Goal: Transaction & Acquisition: Subscribe to service/newsletter

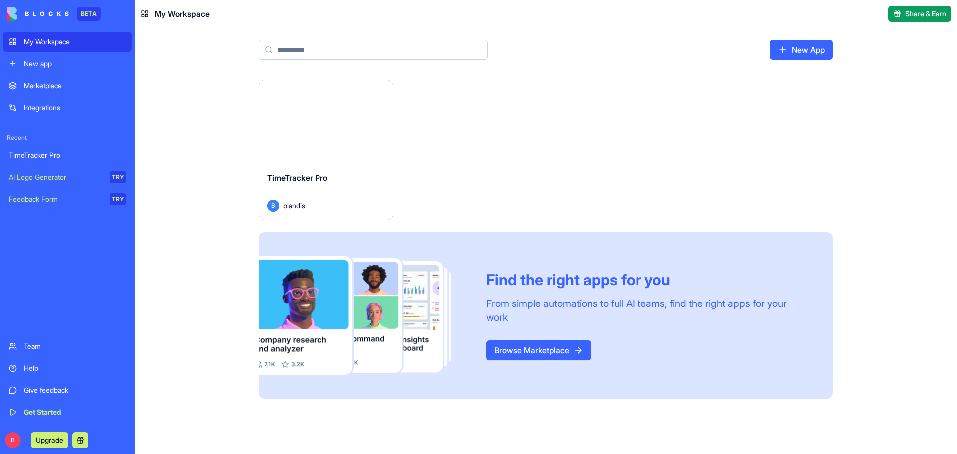
click at [344, 187] on div "TimeTracker Pro" at bounding box center [326, 186] width 118 height 28
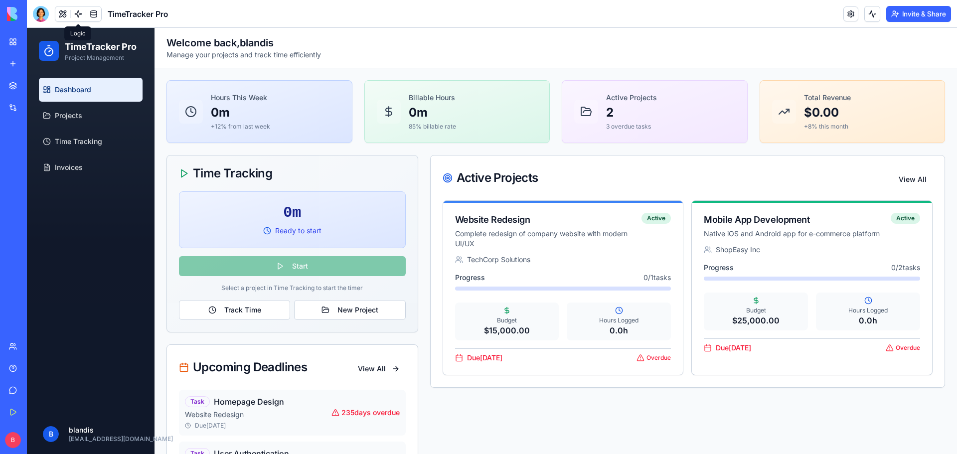
click at [80, 16] on link at bounding box center [78, 13] width 15 height 15
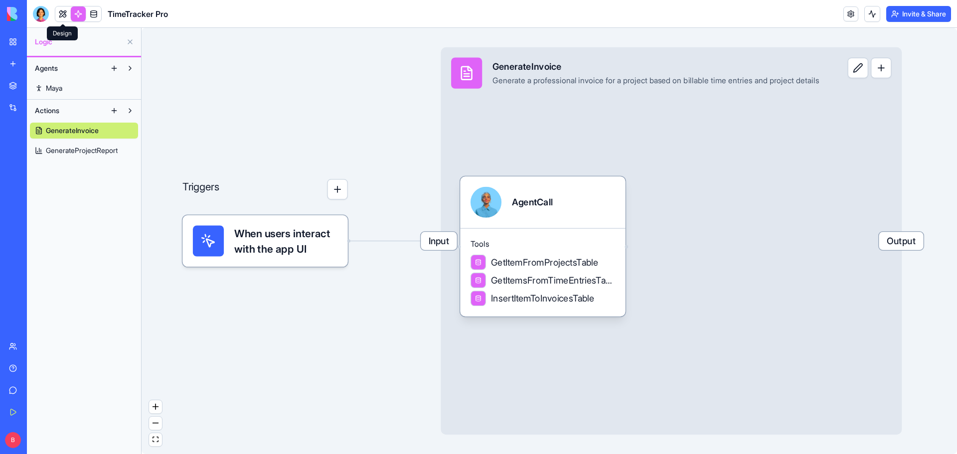
click at [59, 13] on link at bounding box center [62, 13] width 15 height 15
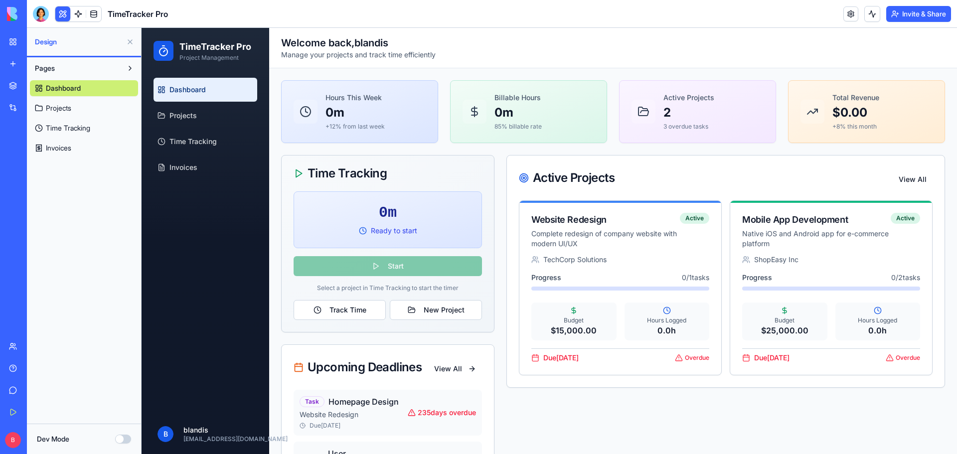
click at [422, 52] on p "Manage your projects and track time efficiently" at bounding box center [358, 55] width 155 height 10
click at [120, 441] on button "Dev Mode" at bounding box center [123, 439] width 16 height 9
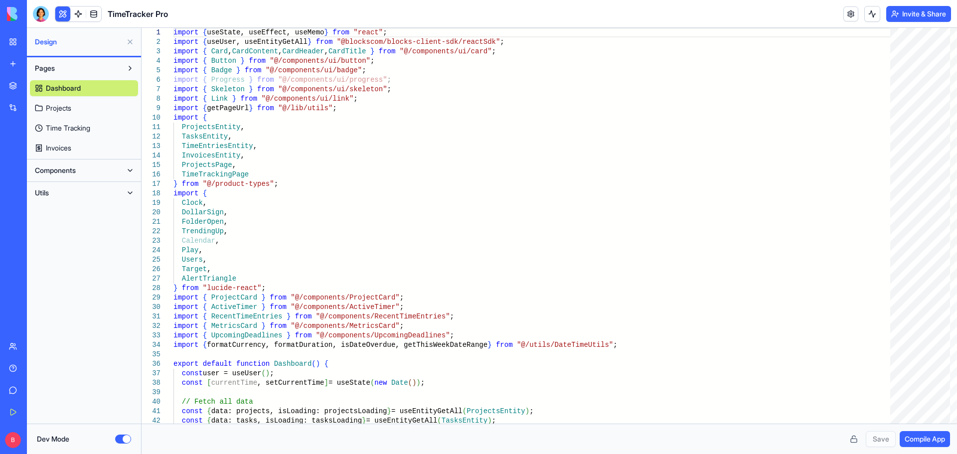
click at [123, 440] on button "Dev Mode" at bounding box center [123, 439] width 16 height 9
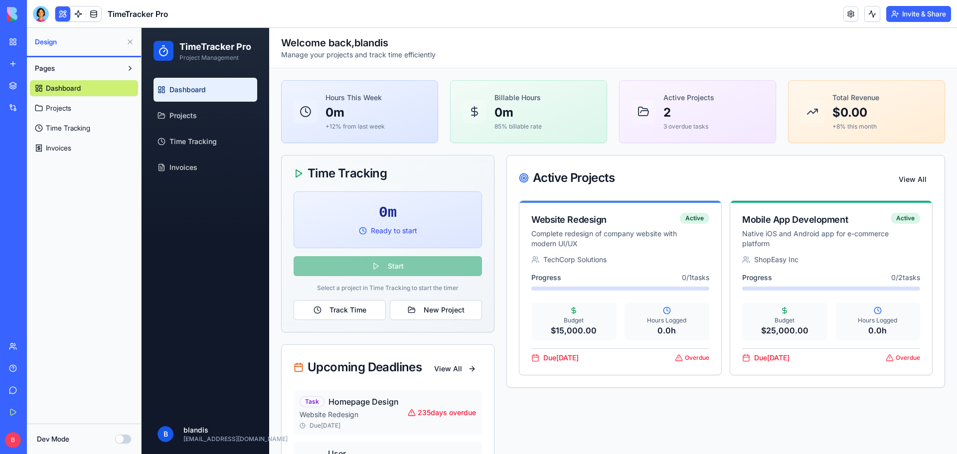
click at [59, 154] on link "Invoices" at bounding box center [84, 148] width 108 height 16
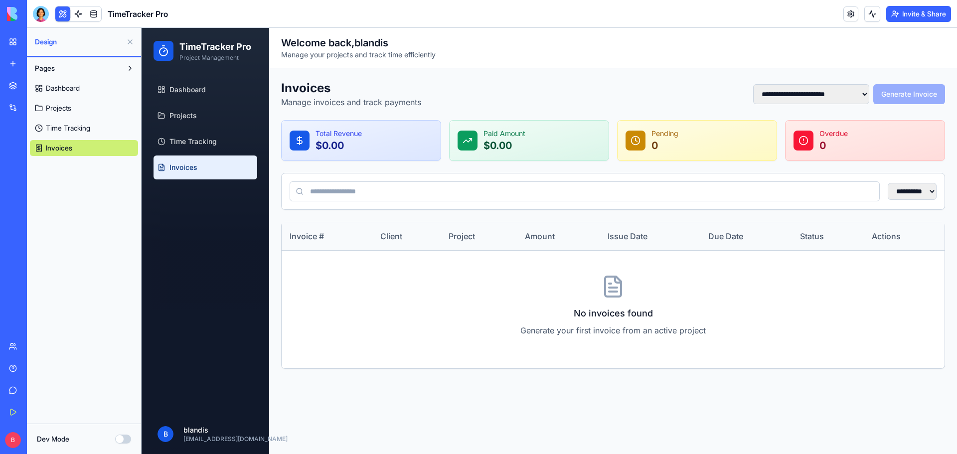
click at [47, 130] on span "Time Tracking" at bounding box center [68, 128] width 44 height 10
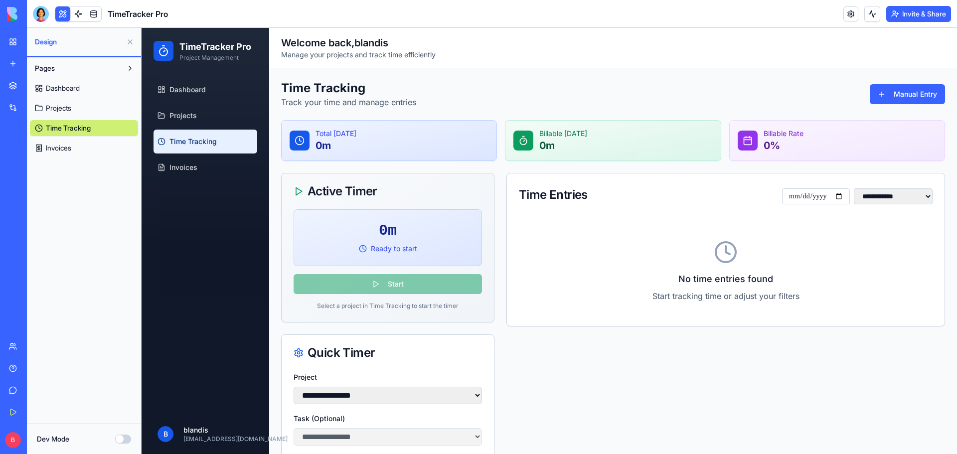
click at [15, 391] on link "Give feedback" at bounding box center [23, 390] width 40 height 20
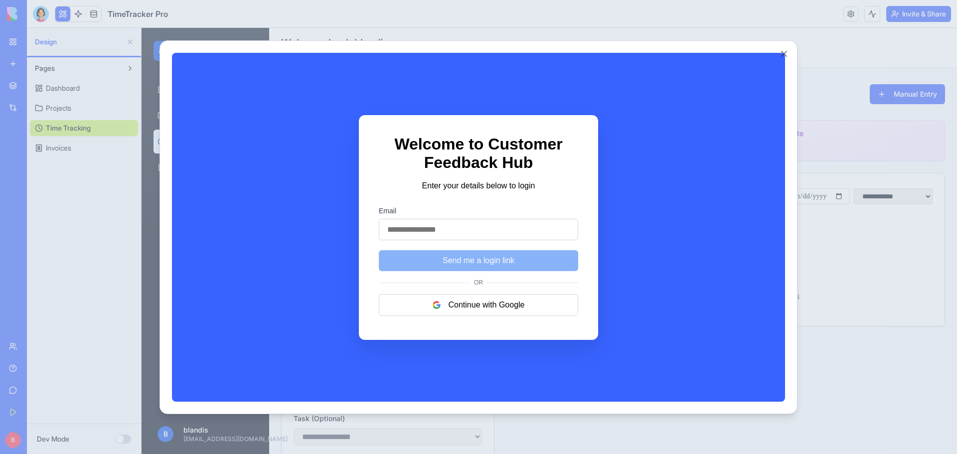
click at [783, 52] on button "Close" at bounding box center [784, 54] width 10 height 10
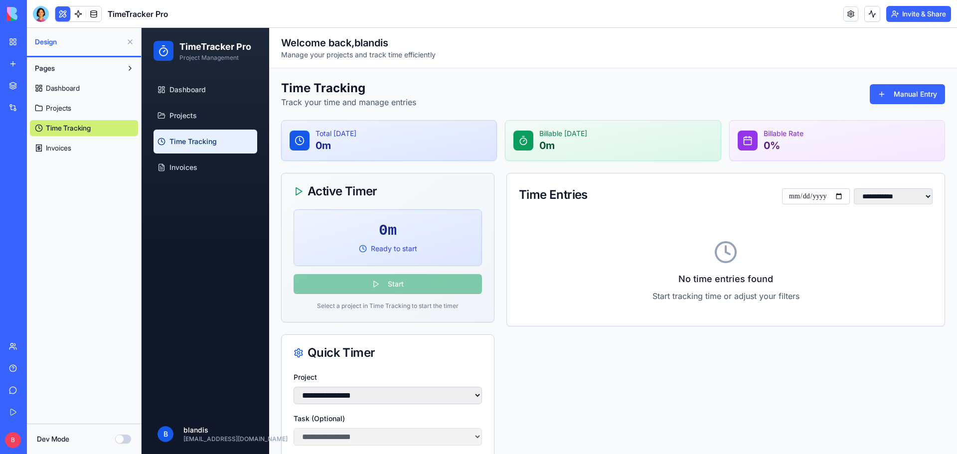
click at [12, 349] on link "Team" at bounding box center [23, 347] width 40 height 20
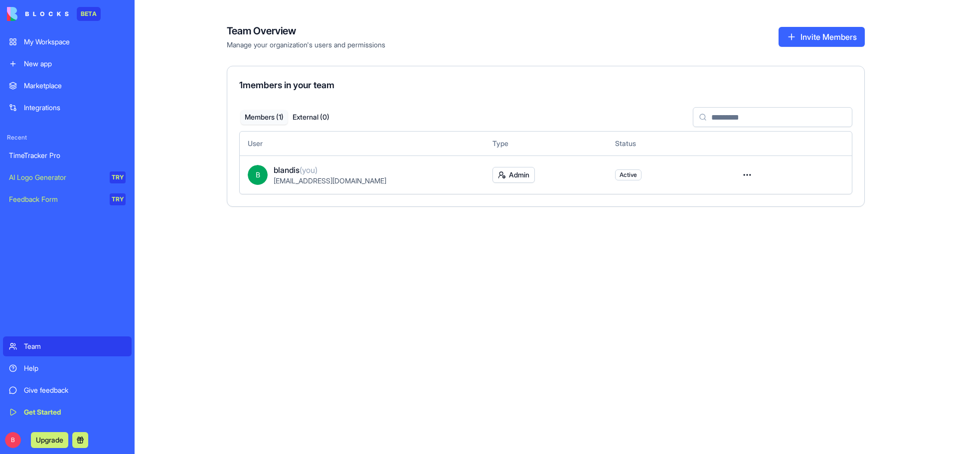
click at [34, 108] on div "Integrations" at bounding box center [75, 108] width 102 height 10
click at [35, 83] on div "Marketplace" at bounding box center [75, 86] width 102 height 10
click at [35, 61] on div "New app" at bounding box center [75, 64] width 102 height 10
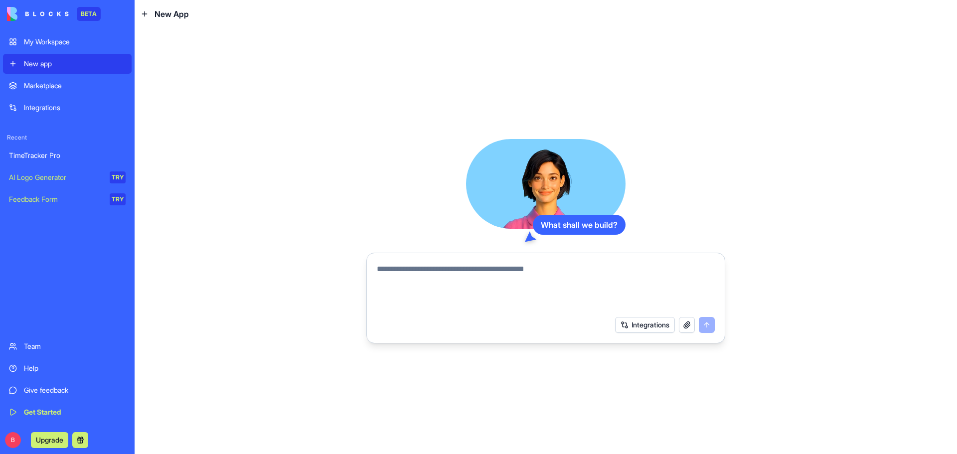
click at [35, 45] on div "My Workspace" at bounding box center [75, 42] width 102 height 10
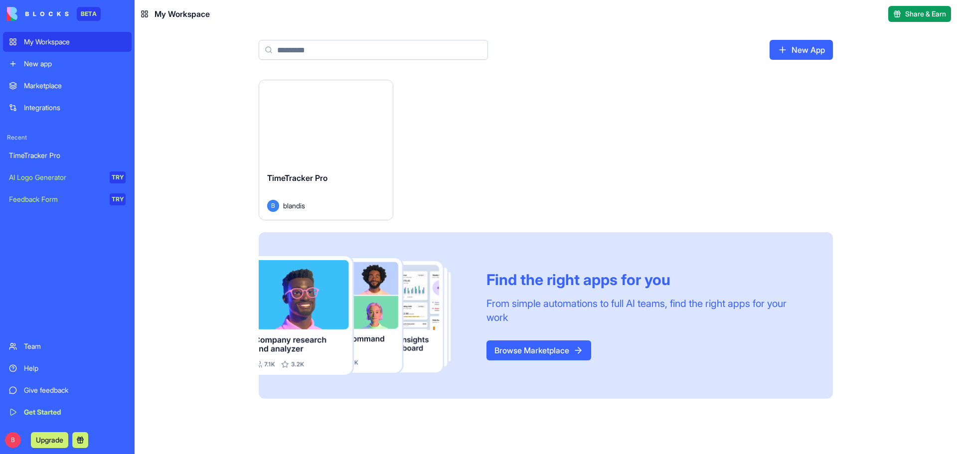
drag, startPoint x: 343, startPoint y: 175, endPoint x: 274, endPoint y: 206, distance: 75.9
click at [274, 206] on span "B" at bounding box center [273, 206] width 12 height 12
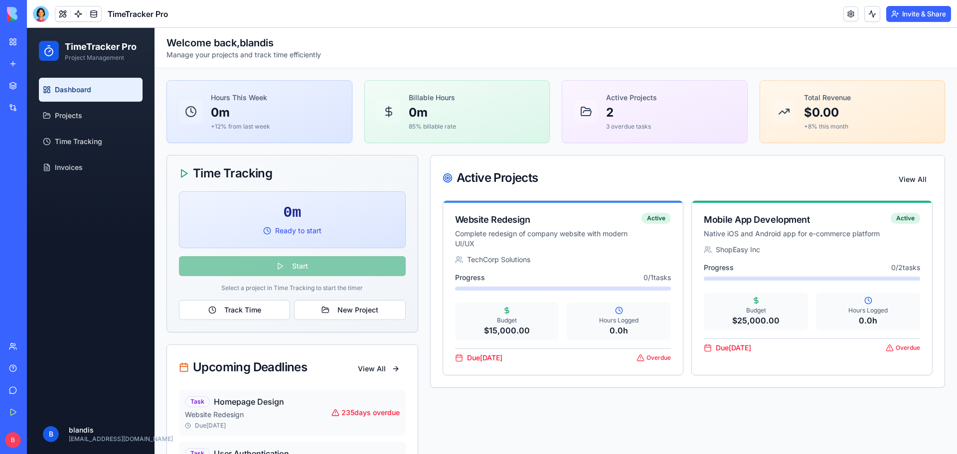
click at [61, 119] on span "Projects" at bounding box center [68, 116] width 27 height 10
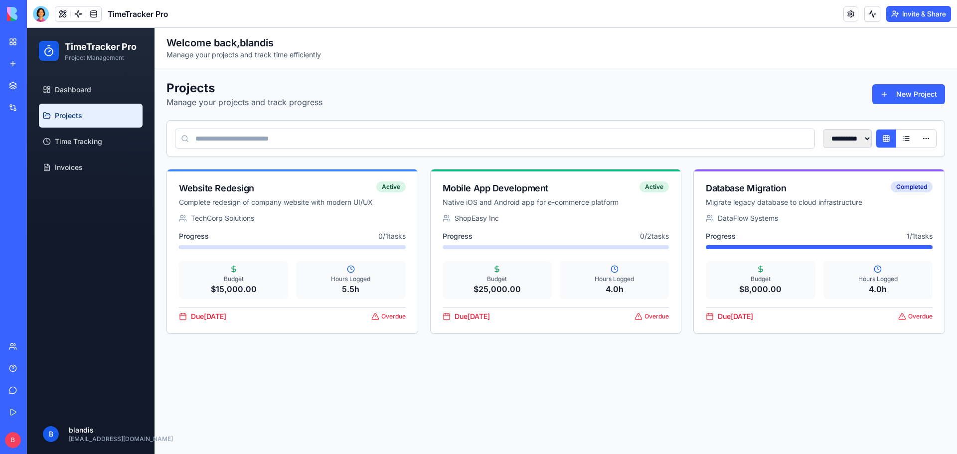
click at [13, 411] on link "Get Started" at bounding box center [23, 412] width 40 height 20
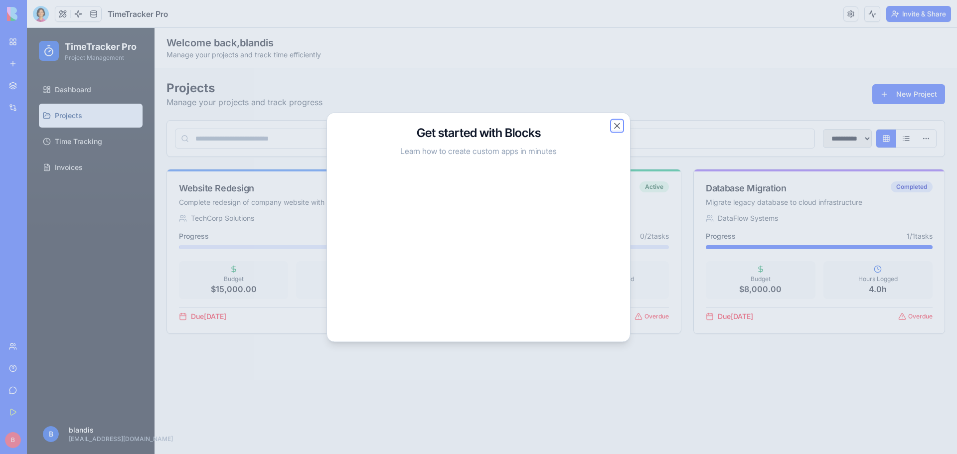
click at [619, 124] on button "Close" at bounding box center [617, 126] width 10 height 10
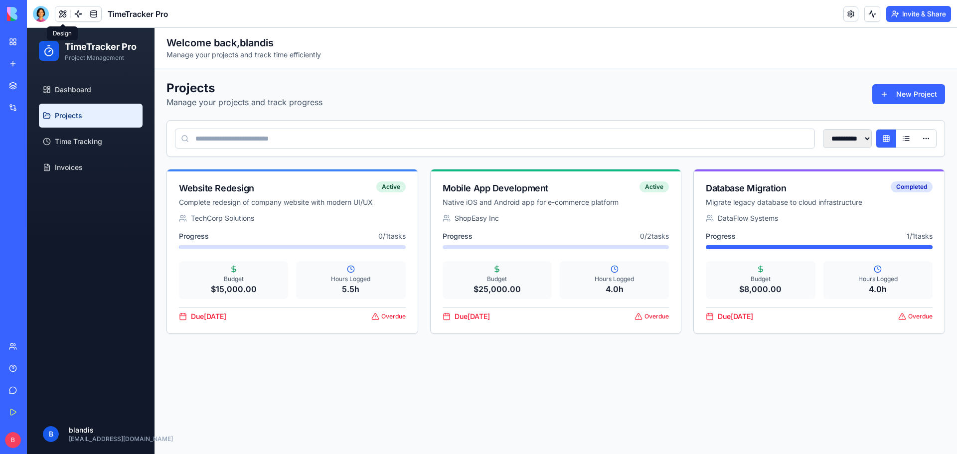
click at [62, 15] on button at bounding box center [62, 13] width 15 height 15
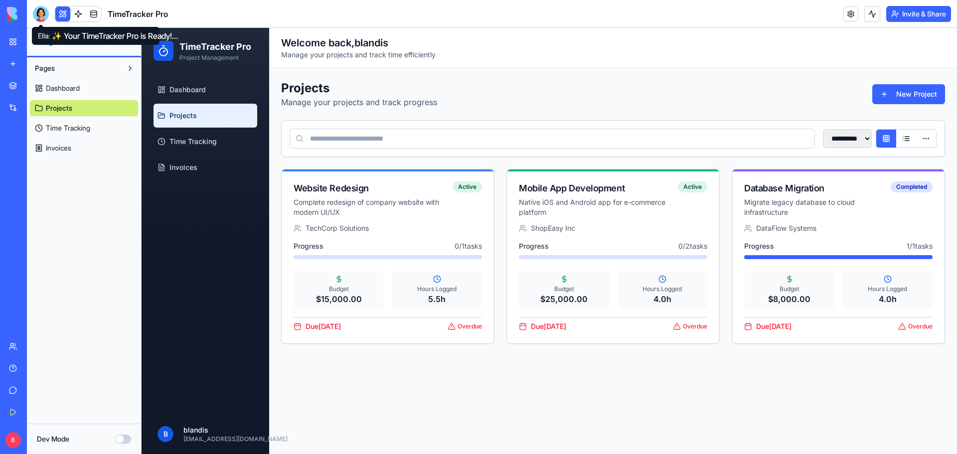
click at [44, 15] on div at bounding box center [41, 14] width 16 height 16
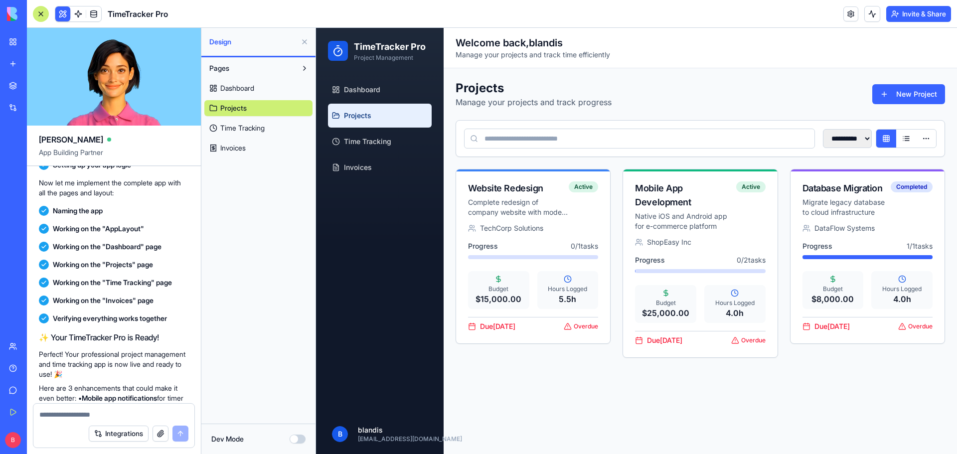
scroll to position [325, 0]
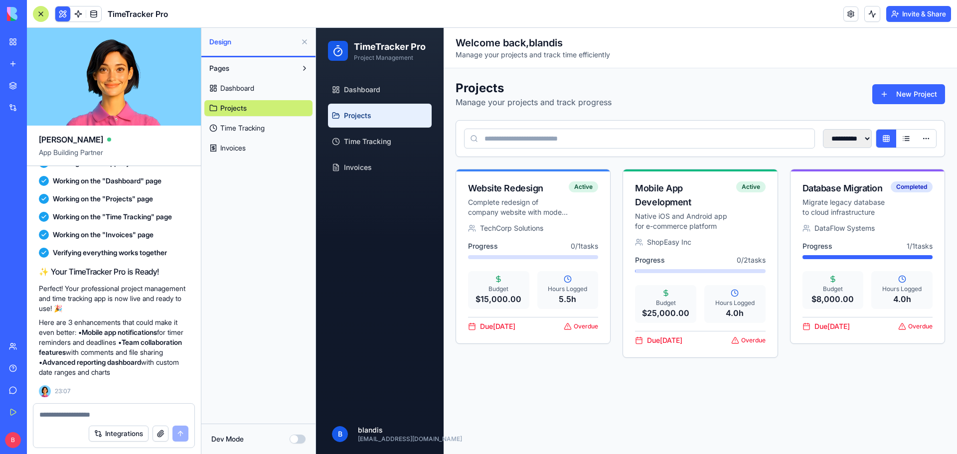
click at [94, 417] on textarea at bounding box center [113, 415] width 149 height 10
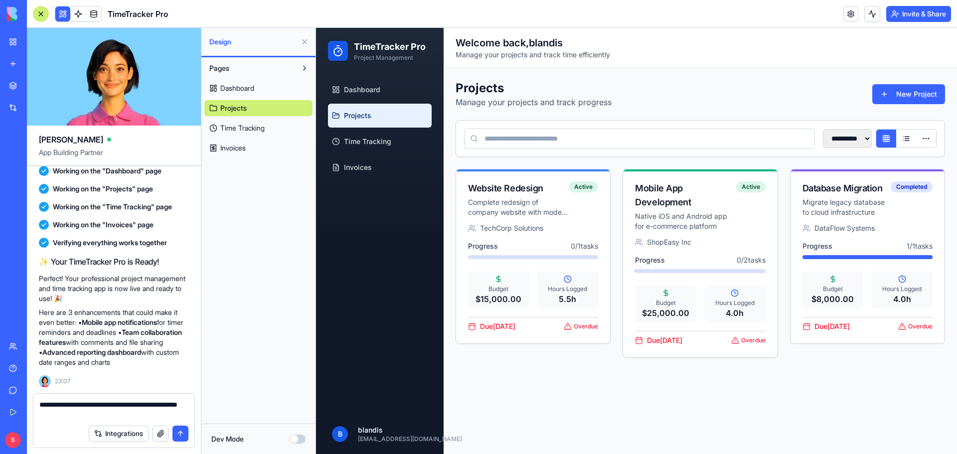
type textarea "**********"
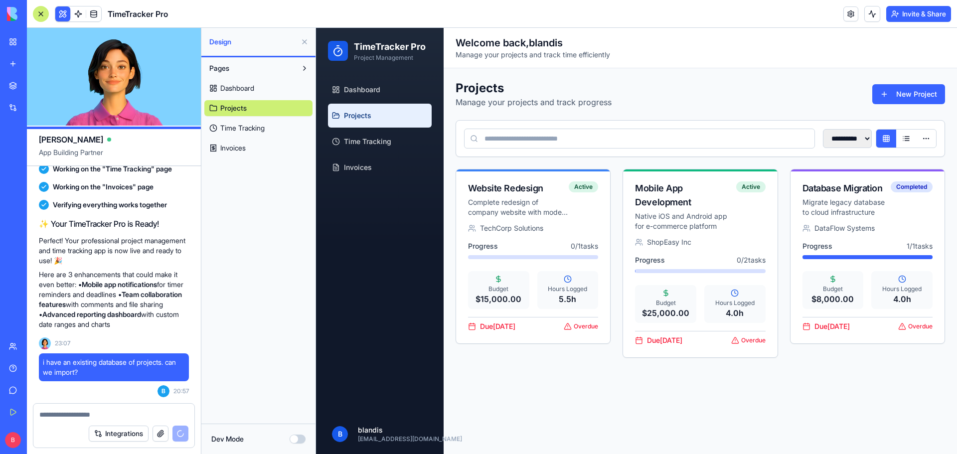
scroll to position [748, 0]
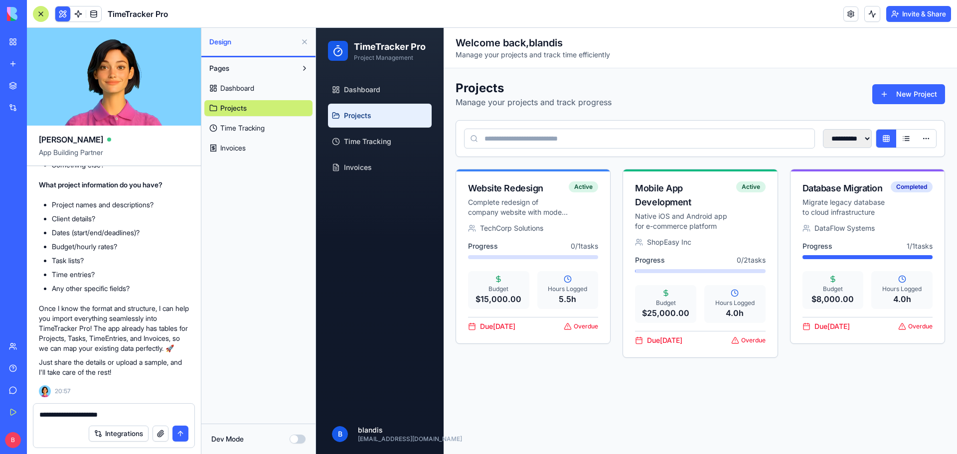
click at [141, 414] on textarea "**********" at bounding box center [113, 415] width 149 height 10
type textarea "**********"
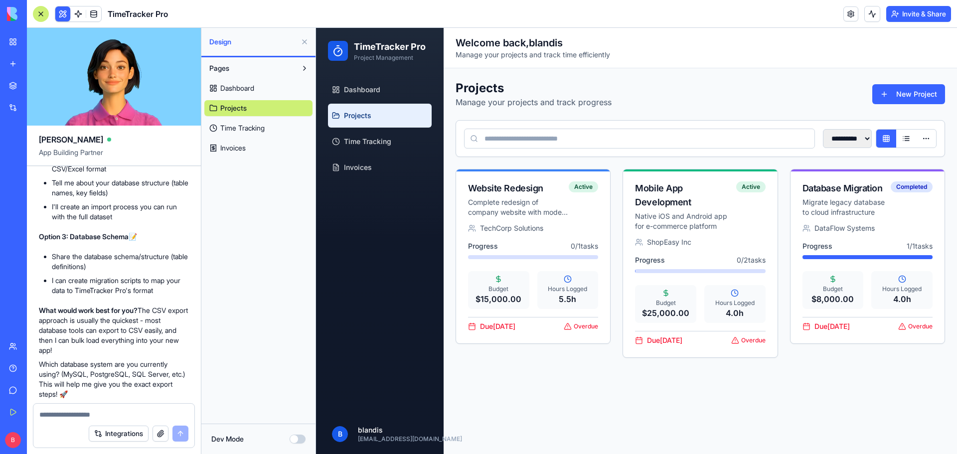
scroll to position [1225, 0]
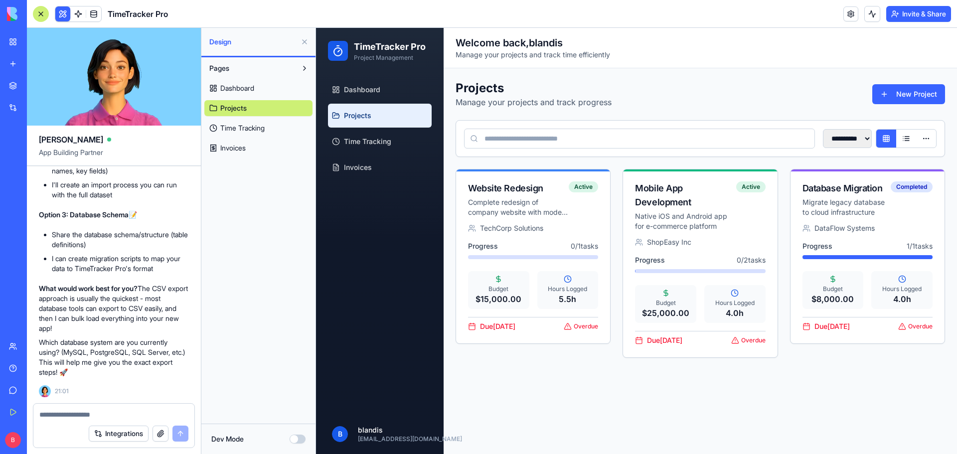
click at [109, 412] on textarea at bounding box center [113, 415] width 149 height 10
type textarea "*"
type textarea "**********"
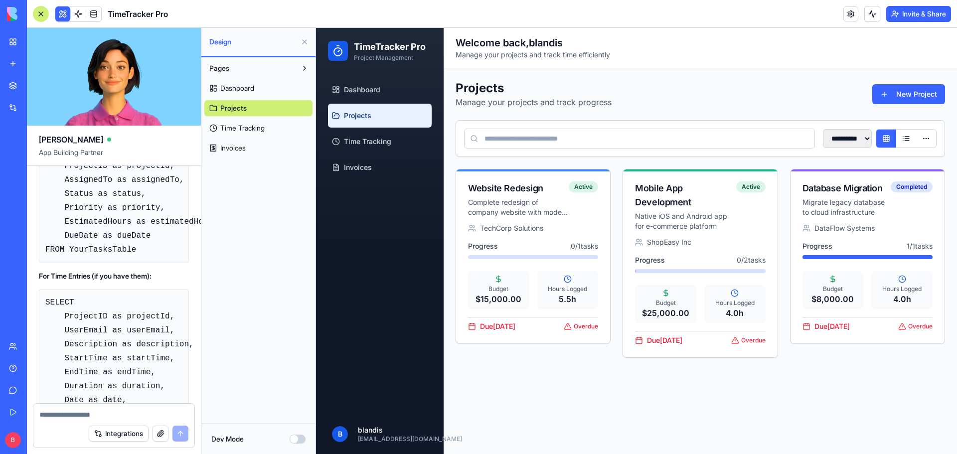
scroll to position [2019, 0]
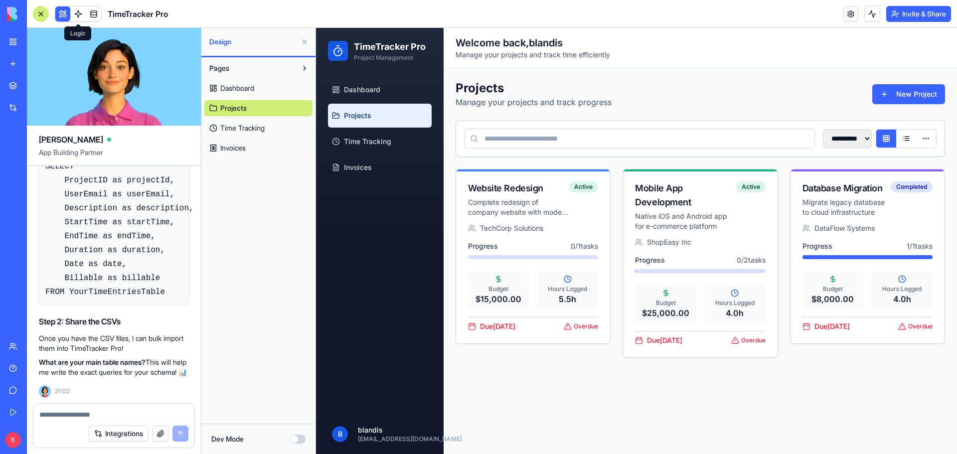
click at [78, 13] on link at bounding box center [78, 13] width 15 height 15
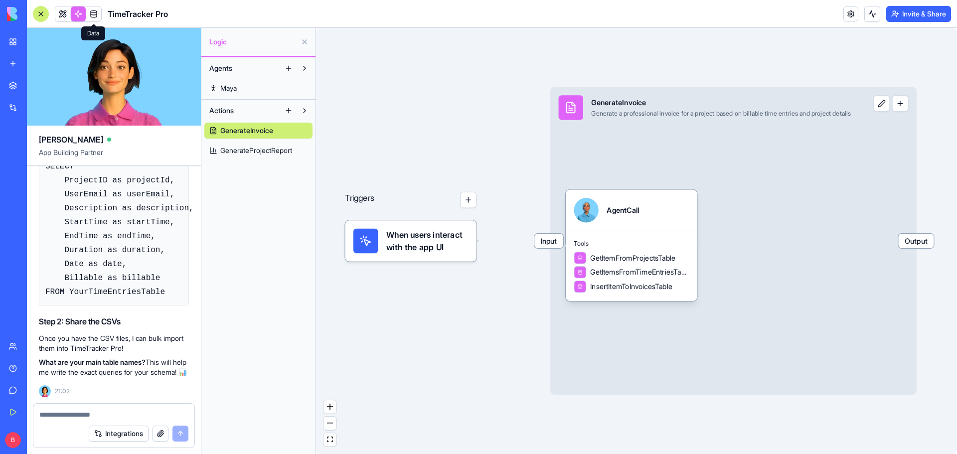
click at [93, 16] on link at bounding box center [93, 13] width 15 height 15
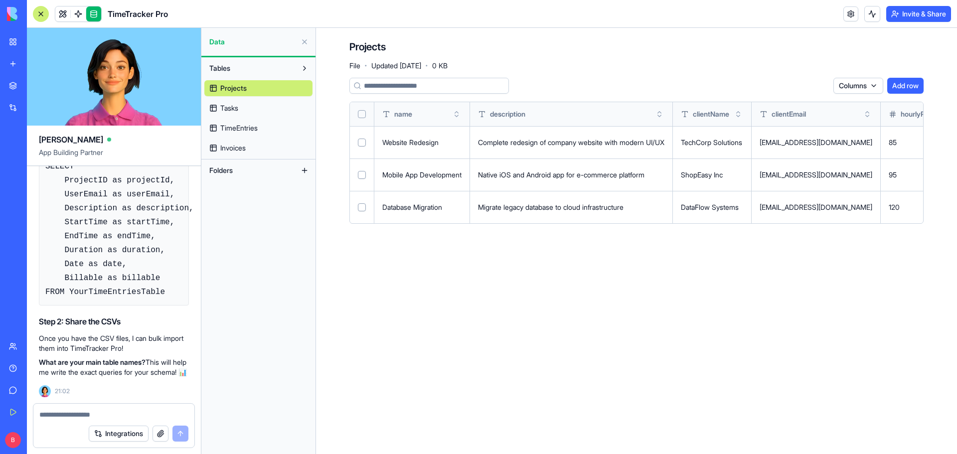
click at [229, 114] on link "Tasks" at bounding box center [258, 108] width 108 height 16
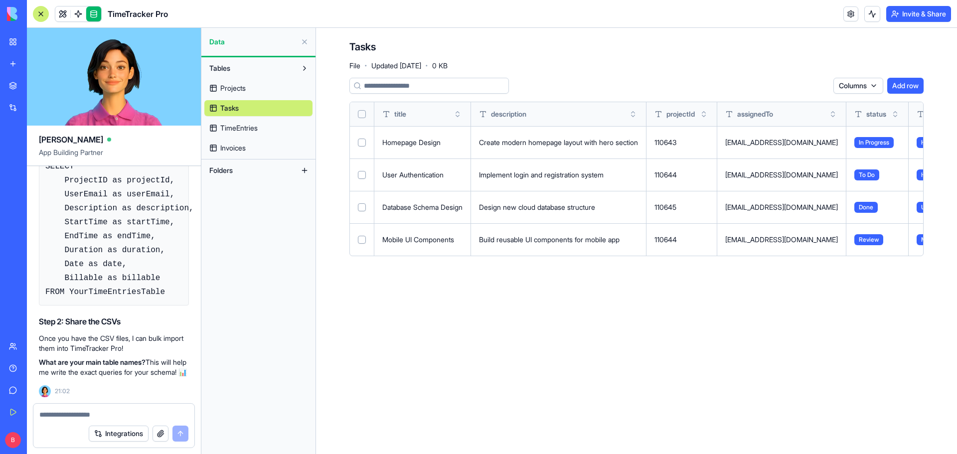
click at [230, 128] on span "TimeEntries" at bounding box center [238, 128] width 37 height 10
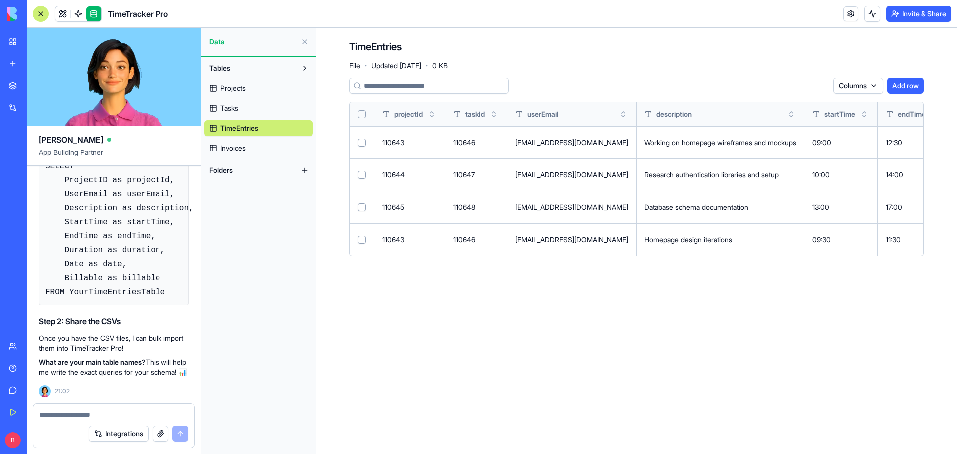
click at [229, 148] on span "Invoices" at bounding box center [232, 148] width 25 height 10
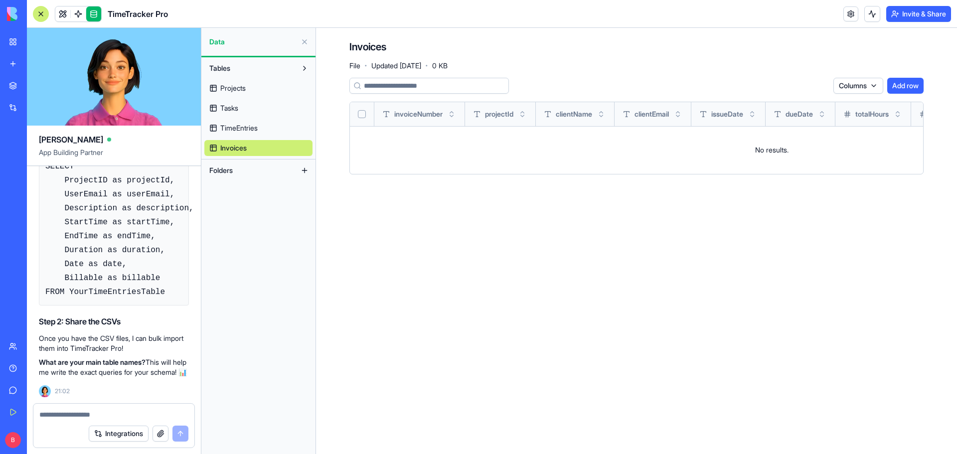
click at [225, 89] on span "Projects" at bounding box center [232, 88] width 25 height 10
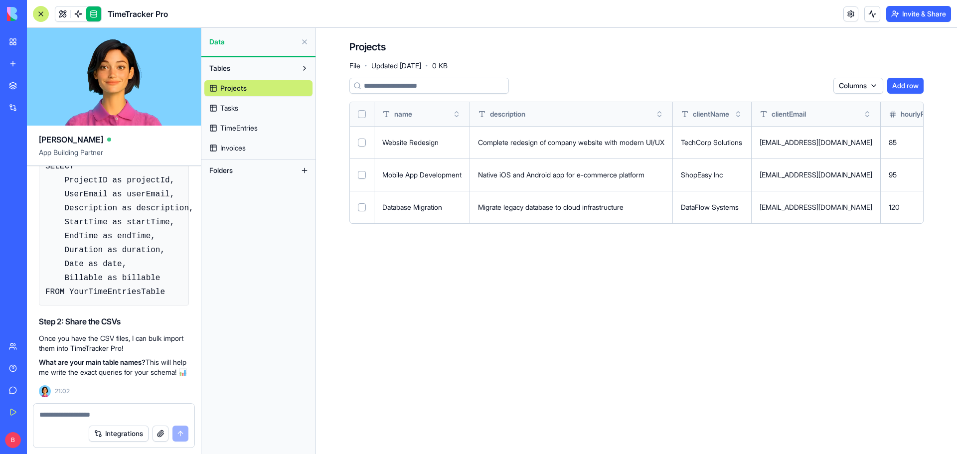
click at [12, 44] on link "My Workspace" at bounding box center [23, 42] width 40 height 20
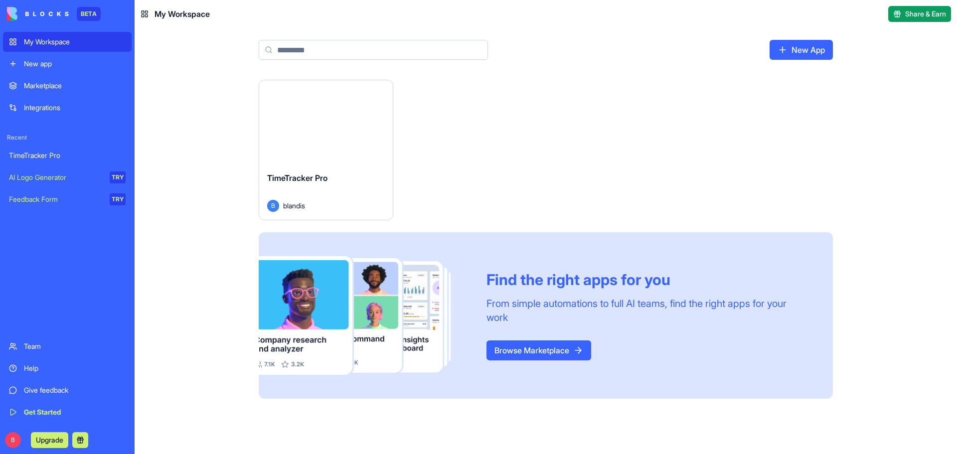
drag, startPoint x: 323, startPoint y: 172, endPoint x: 297, endPoint y: 187, distance: 29.9
click at [297, 187] on div "TimeTracker Pro" at bounding box center [326, 186] width 118 height 28
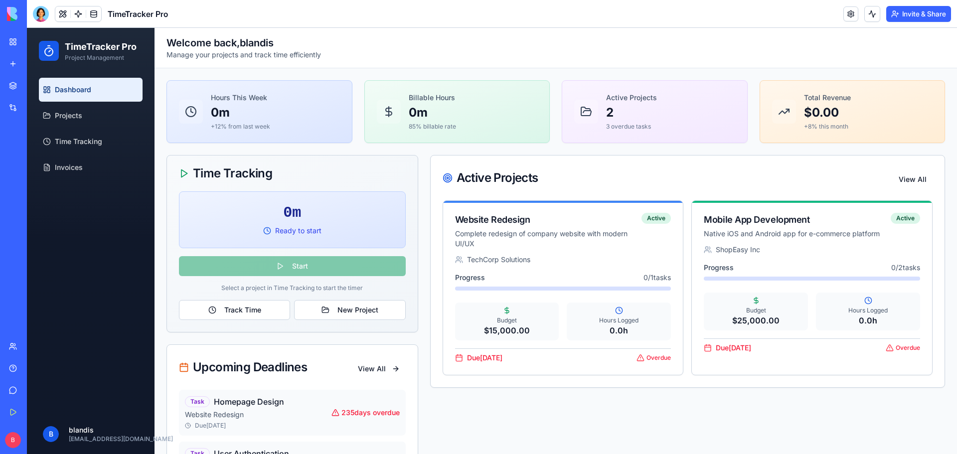
click at [12, 84] on link "Marketplace" at bounding box center [23, 86] width 40 height 20
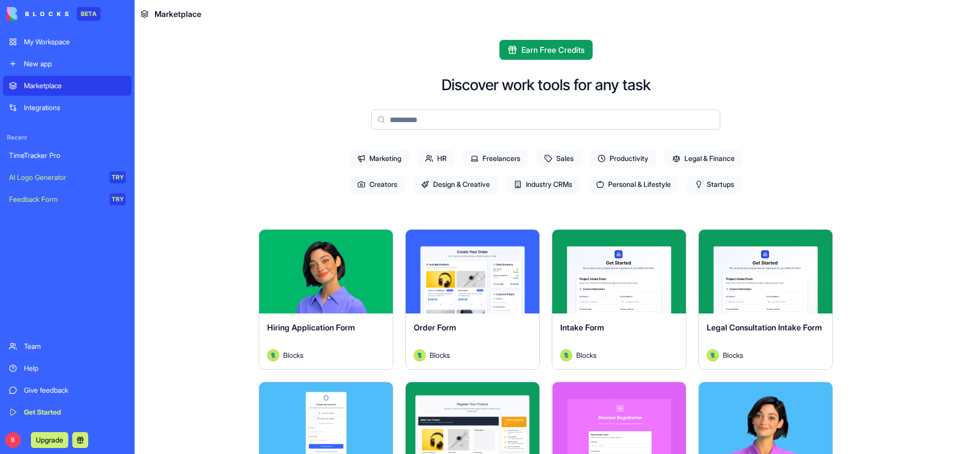
click at [30, 156] on div "TimeTracker Pro" at bounding box center [67, 156] width 117 height 10
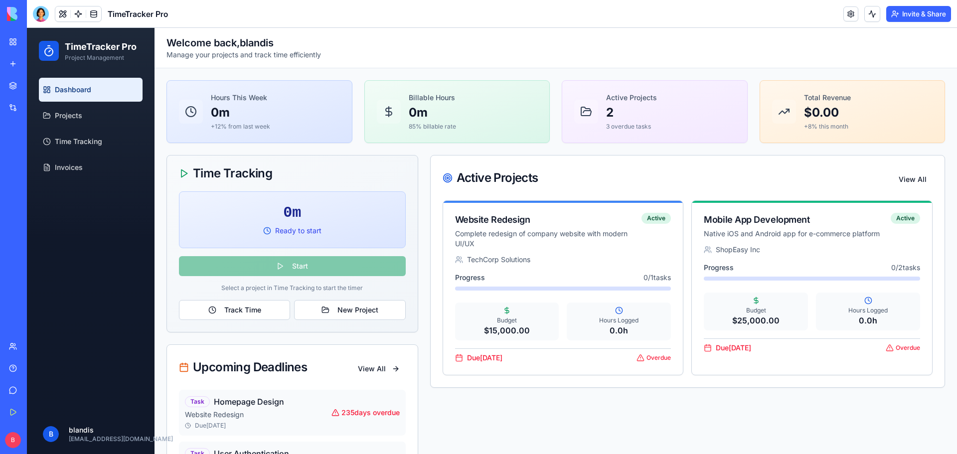
click at [75, 119] on span "Projects" at bounding box center [68, 116] width 27 height 10
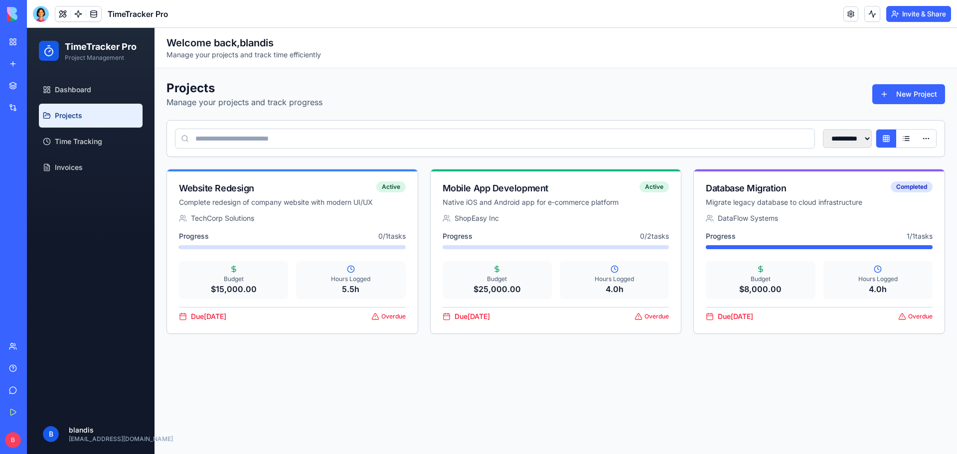
click at [65, 144] on span "Time Tracking" at bounding box center [78, 142] width 47 height 10
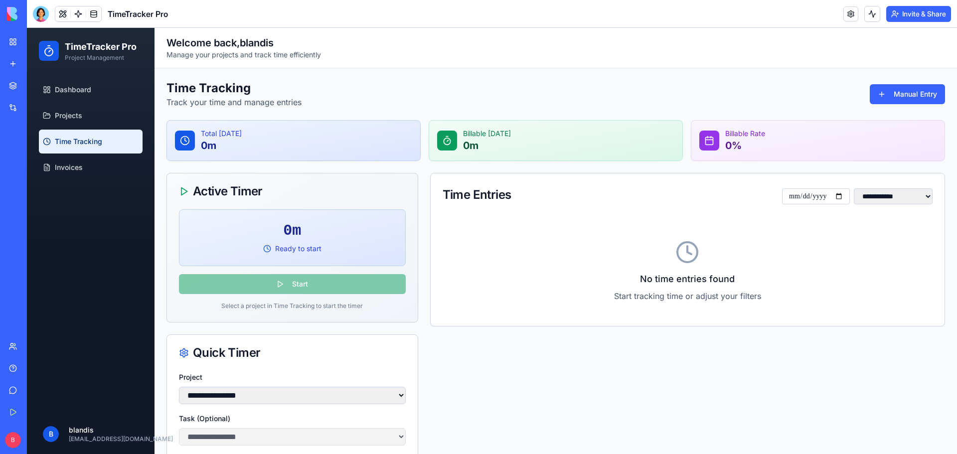
click at [67, 163] on span "Invoices" at bounding box center [69, 168] width 28 height 10
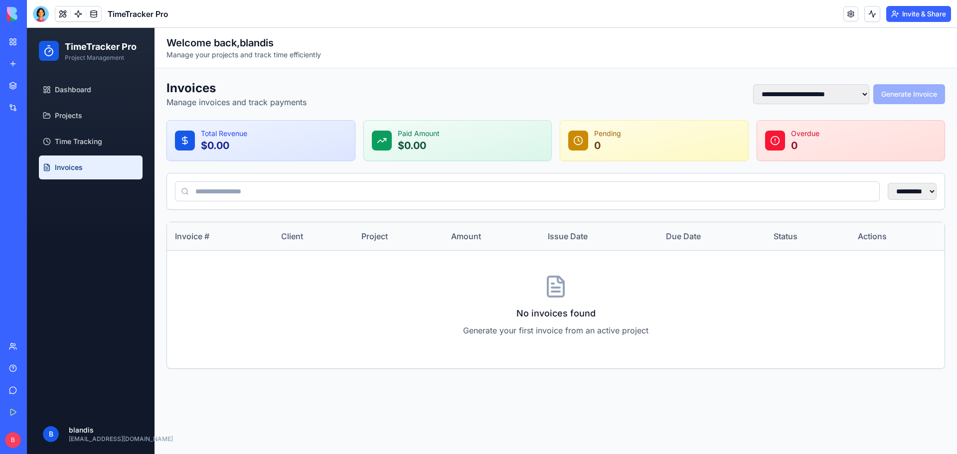
click at [12, 85] on link "Marketplace" at bounding box center [23, 86] width 40 height 20
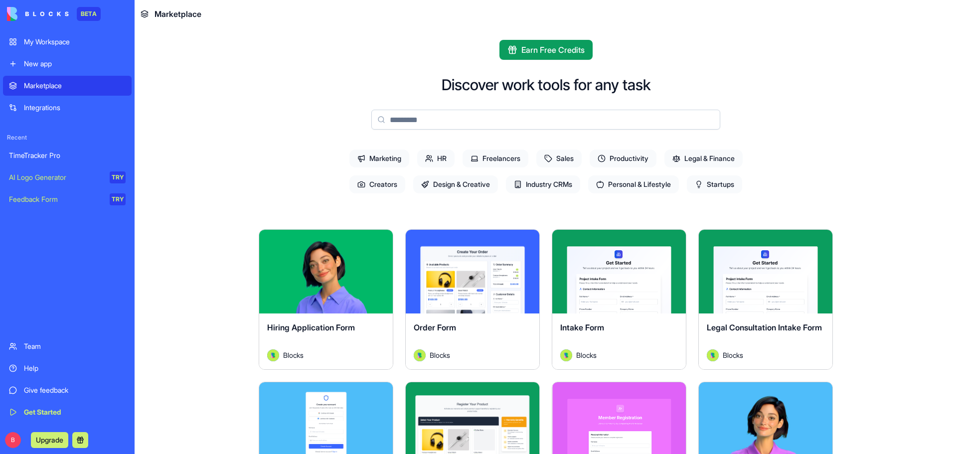
click at [11, 44] on link "My Workspace" at bounding box center [67, 42] width 129 height 20
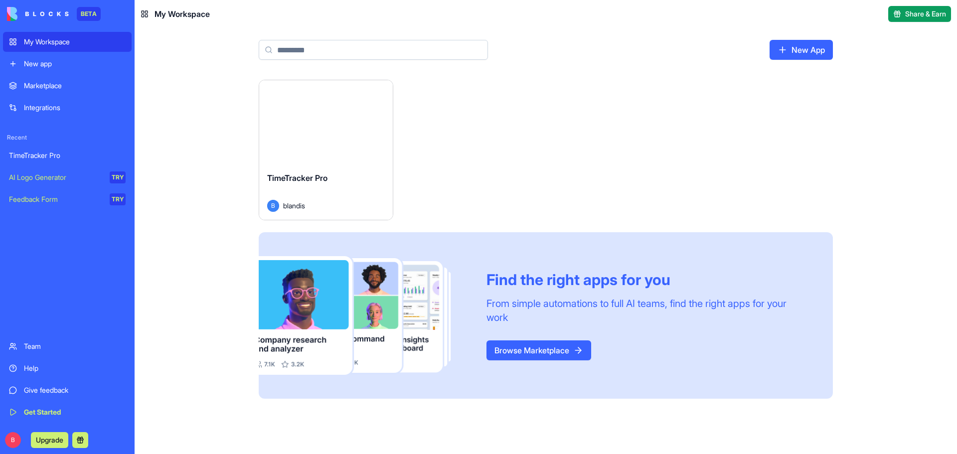
drag, startPoint x: 367, startPoint y: 181, endPoint x: 433, endPoint y: 162, distance: 69.2
click at [433, 162] on div "Launch TimeTracker Pro B blandis Find the right apps for you From simple automa…" at bounding box center [546, 239] width 574 height 319
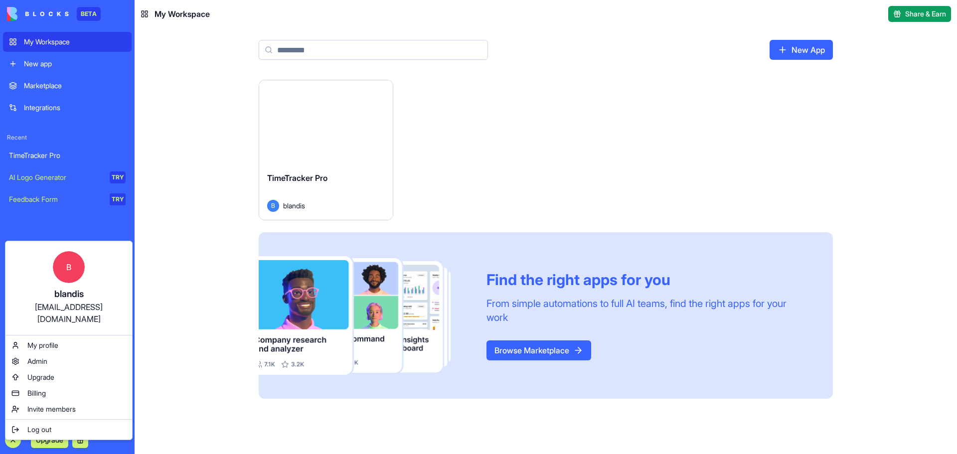
click at [61, 224] on html "BETA My Workspace New app Marketplace Integrations Recent TimeTracker Pro AI Lo…" at bounding box center [478, 227] width 957 height 454
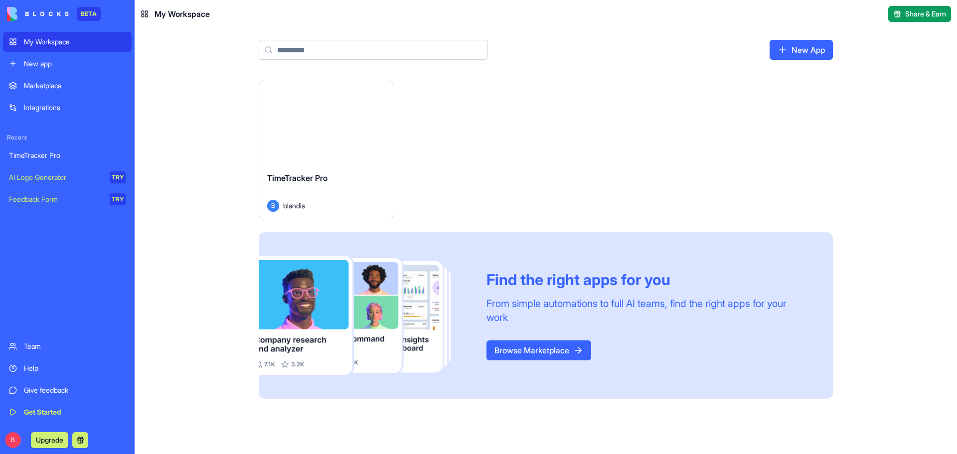
click at [40, 155] on div "TimeTracker Pro" at bounding box center [67, 156] width 117 height 10
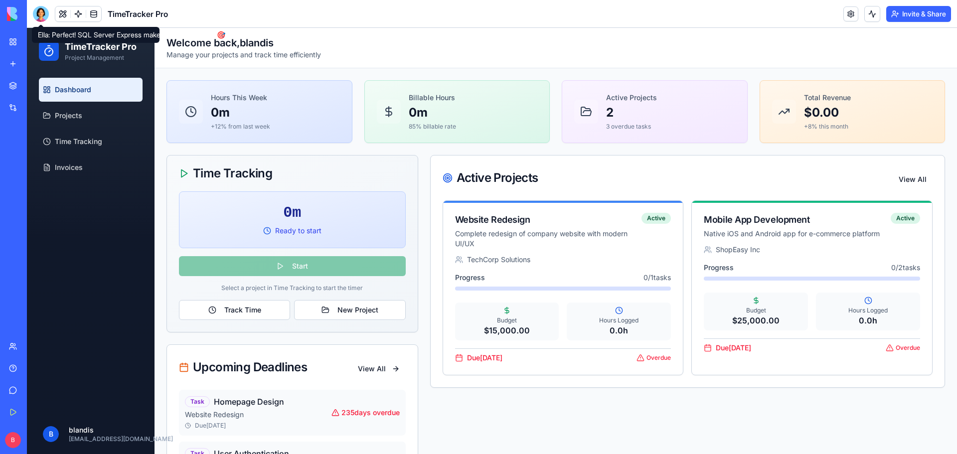
click at [37, 14] on div at bounding box center [41, 14] width 16 height 16
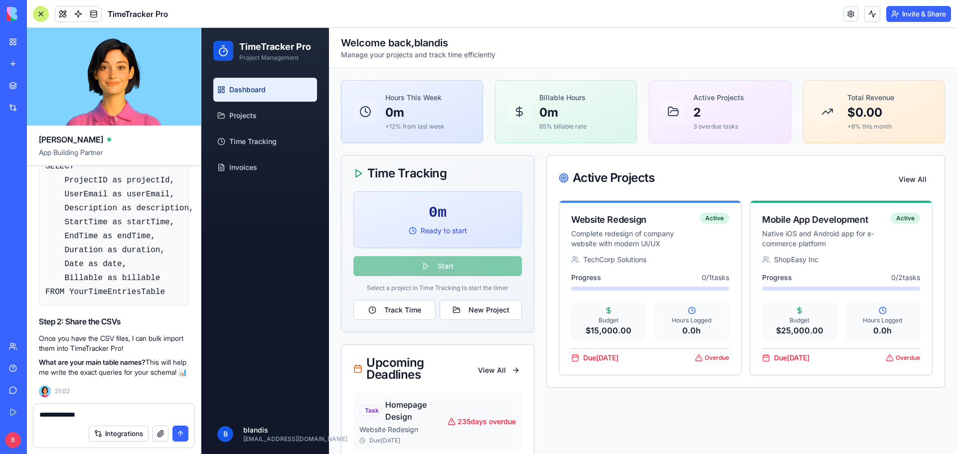
type textarea "**********"
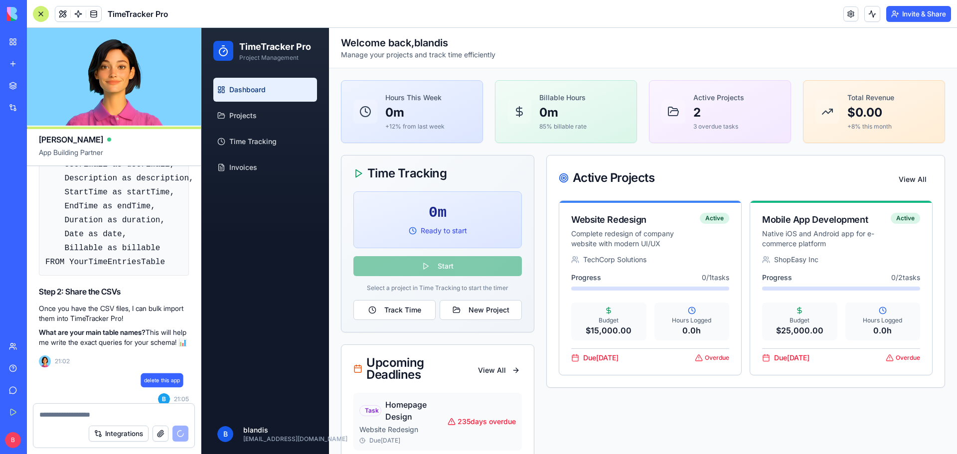
scroll to position [2057, 0]
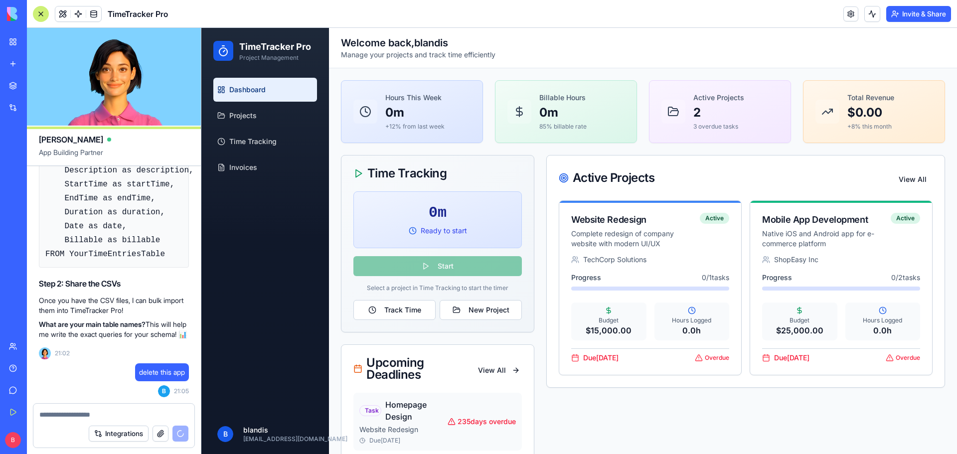
click at [844, 15] on link at bounding box center [851, 13] width 15 height 15
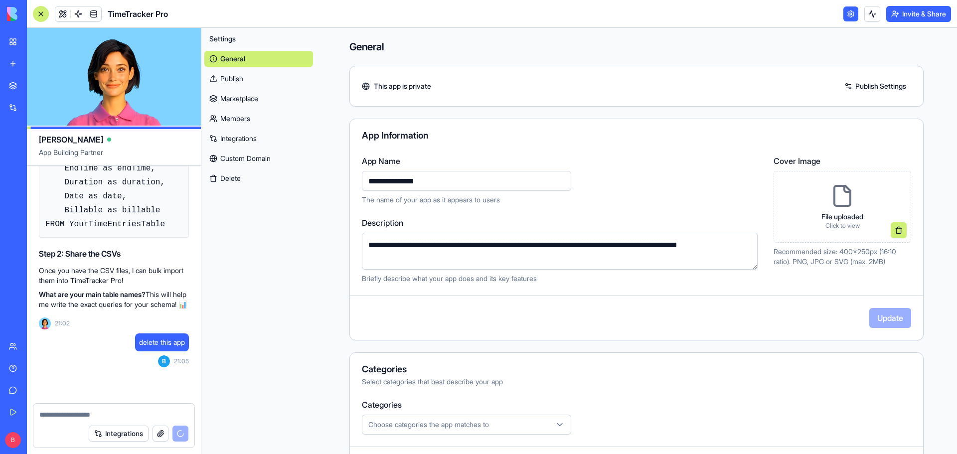
scroll to position [2328, 0]
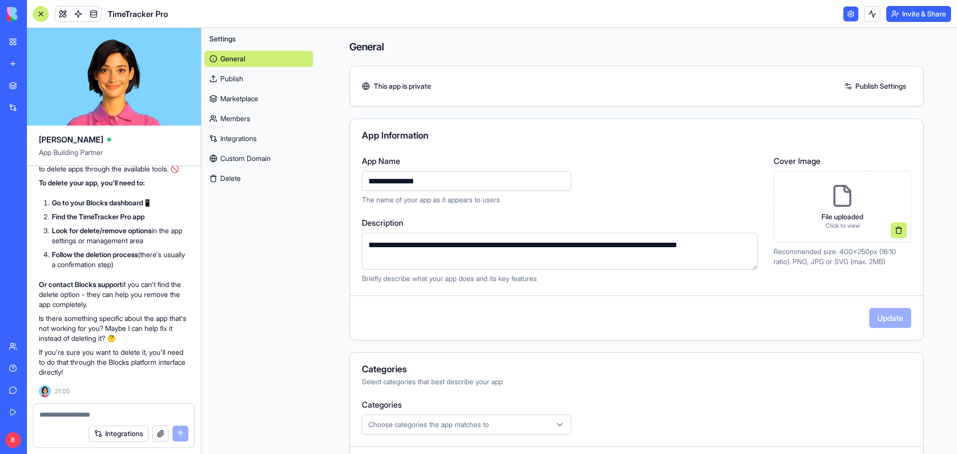
click at [234, 178] on button "Delete" at bounding box center [258, 179] width 109 height 16
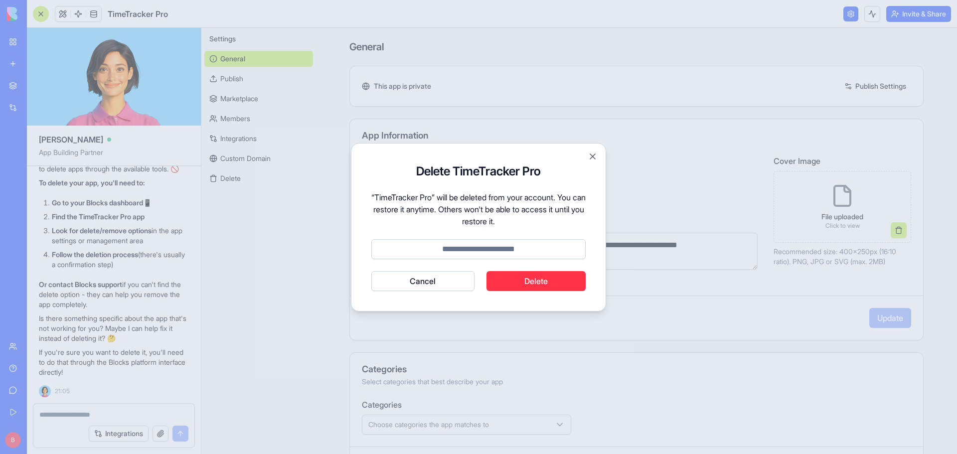
click at [522, 278] on button "Delete" at bounding box center [537, 281] width 100 height 20
type input "******"
click at [371, 271] on button "Cancel" at bounding box center [422, 281] width 103 height 20
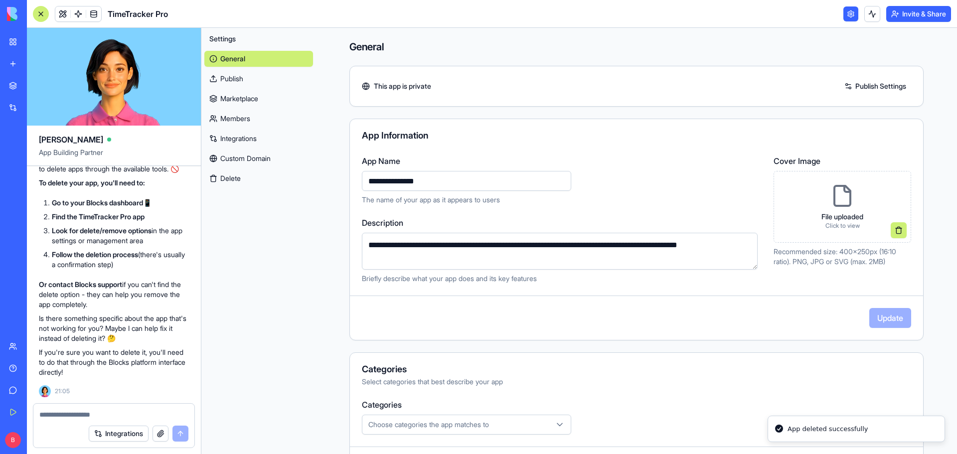
click at [14, 36] on link "My Workspace" at bounding box center [23, 42] width 40 height 20
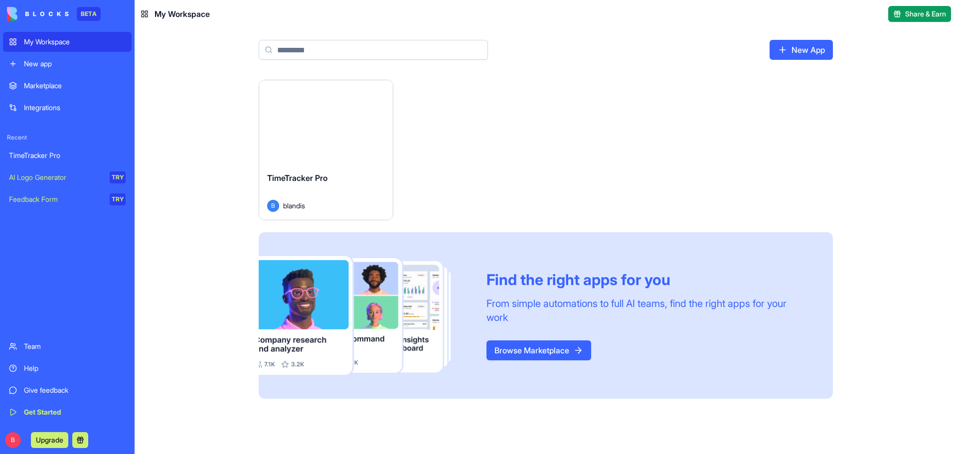
click at [29, 65] on div "New app" at bounding box center [75, 64] width 102 height 10
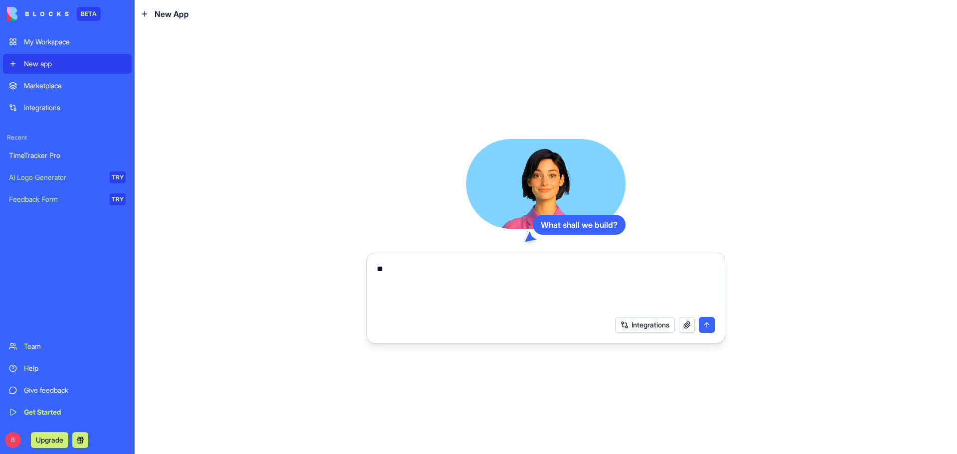
type textarea "*"
type textarea "**********"
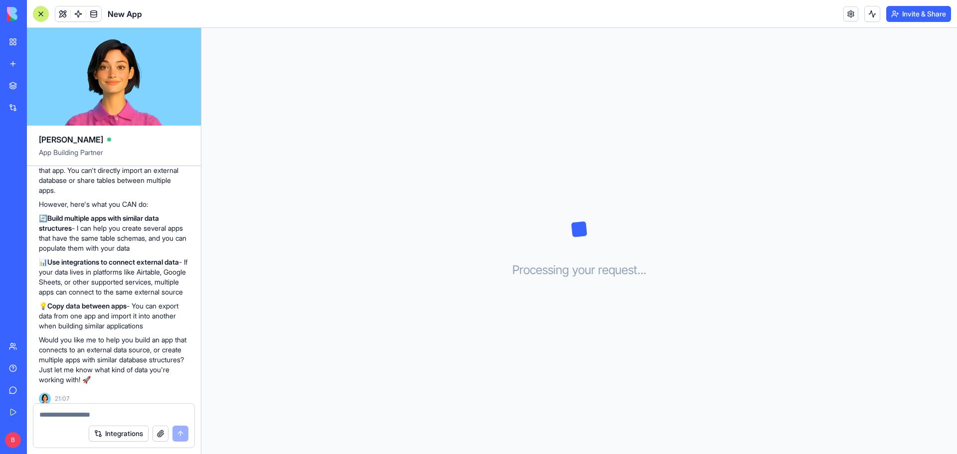
scroll to position [120, 0]
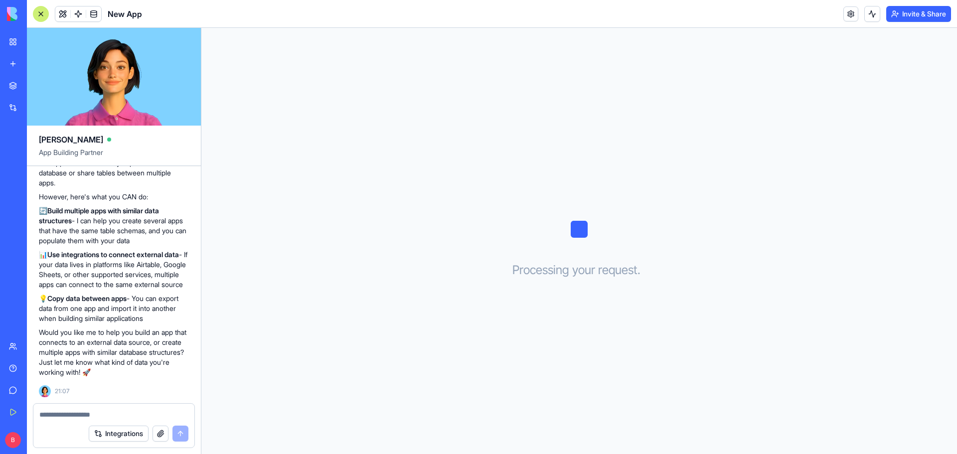
click at [89, 412] on textarea at bounding box center [113, 415] width 149 height 10
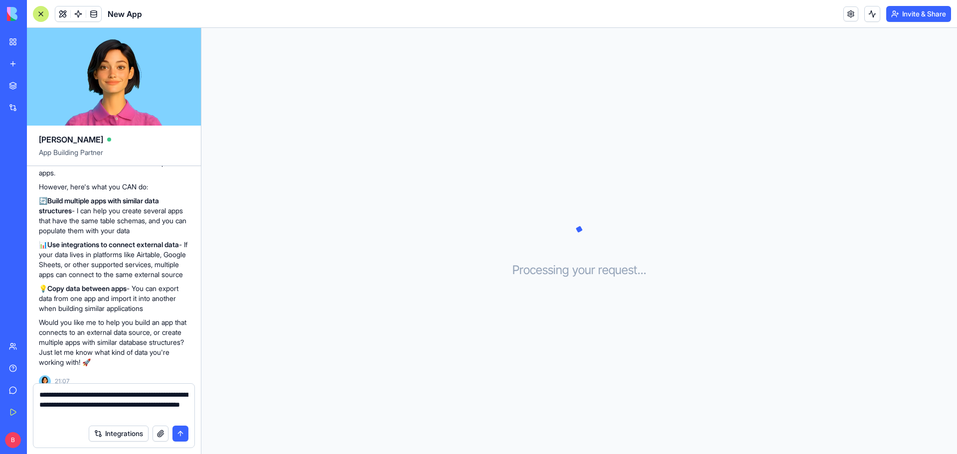
type textarea "**********"
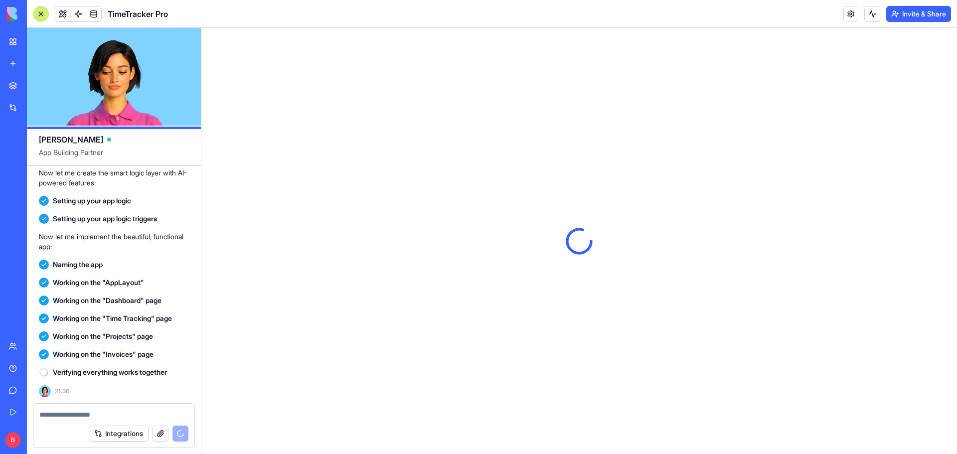
scroll to position [0, 0]
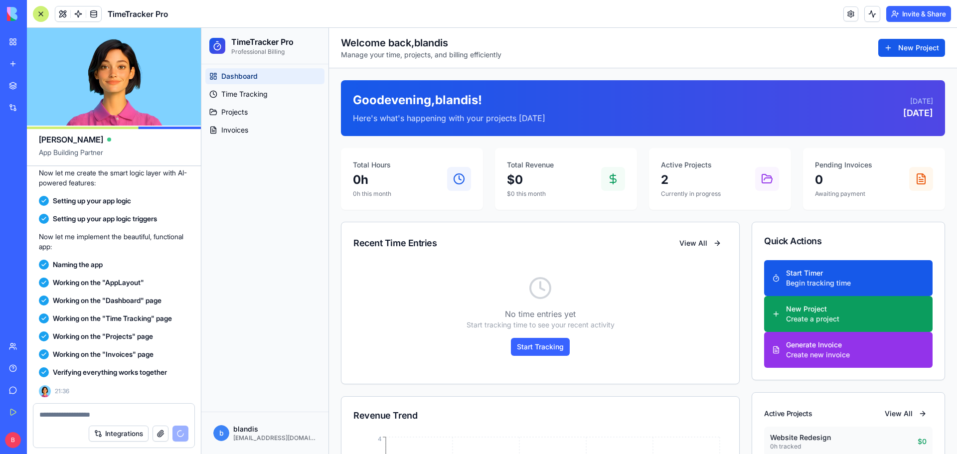
scroll to position [824, 0]
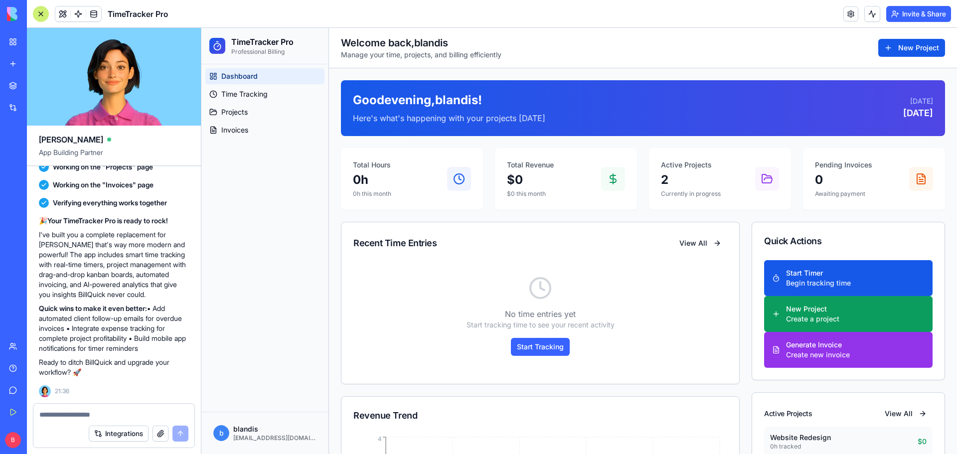
click at [37, 15] on div at bounding box center [41, 14] width 16 height 16
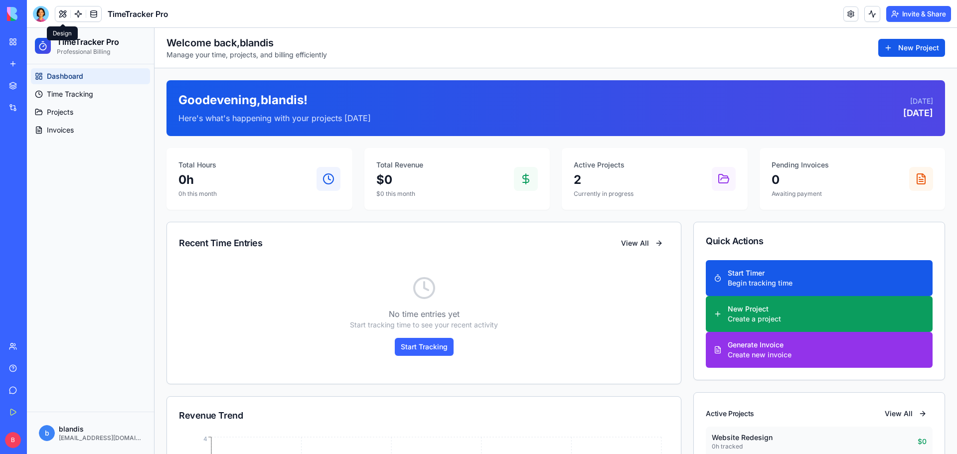
click at [60, 14] on span at bounding box center [63, 14] width 28 height 28
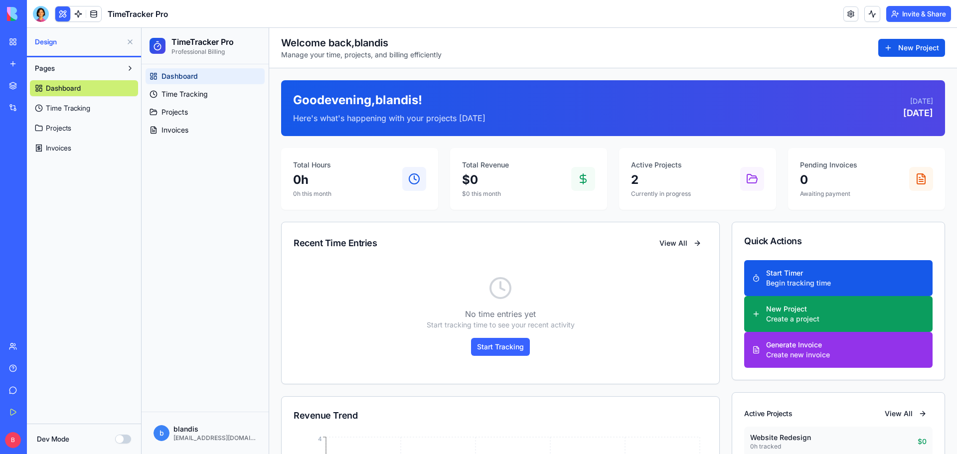
click at [65, 146] on span "Invoices" at bounding box center [58, 148] width 25 height 10
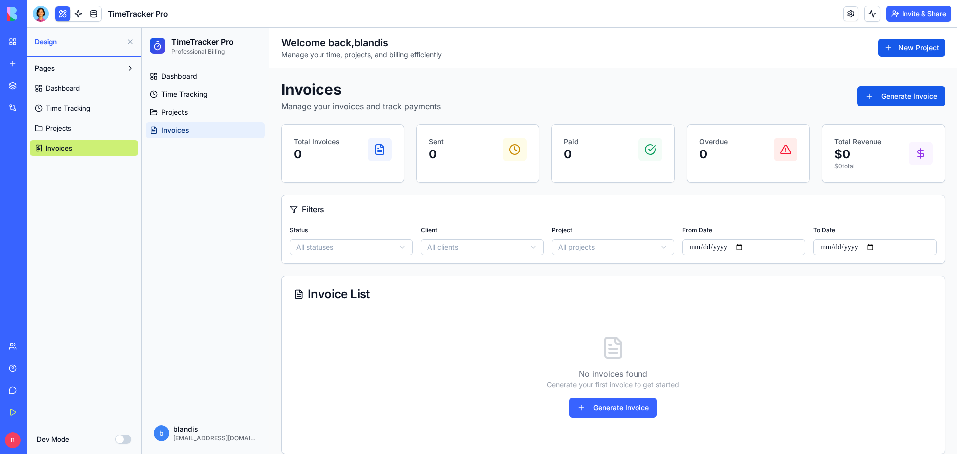
click at [59, 133] on span "Projects" at bounding box center [58, 128] width 25 height 10
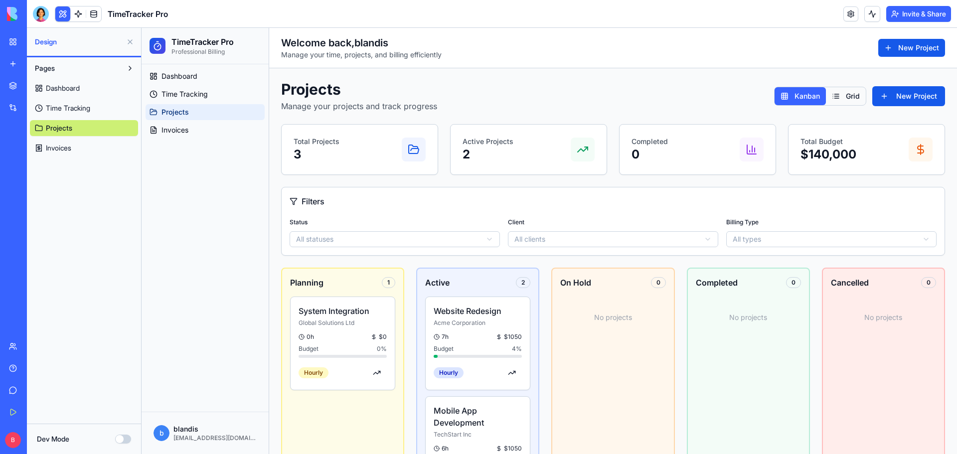
click at [57, 108] on span "Time Tracking" at bounding box center [68, 108] width 44 height 10
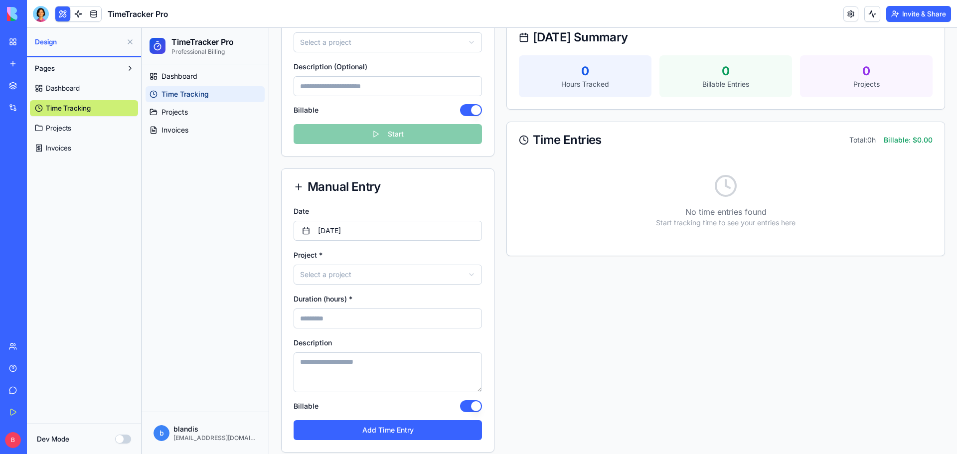
scroll to position [196, 0]
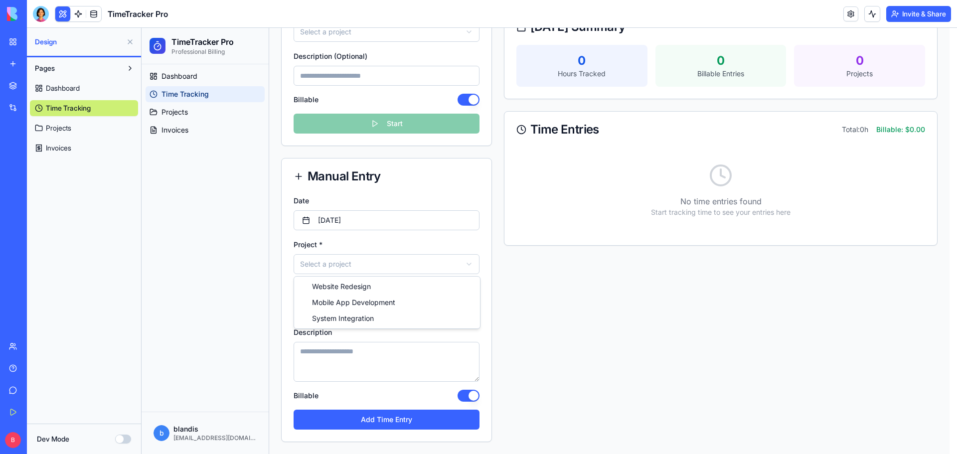
click at [448, 261] on html "**********" at bounding box center [550, 142] width 816 height 623
click at [398, 265] on html "**********" at bounding box center [550, 142] width 816 height 623
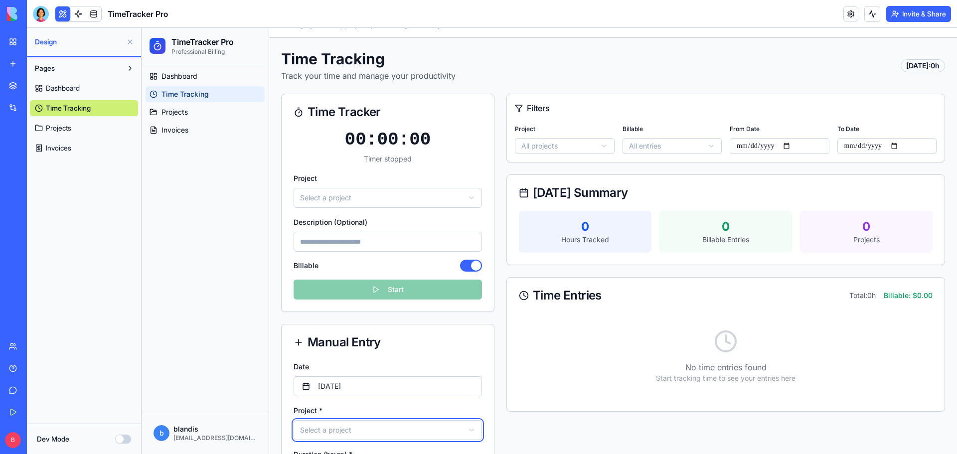
scroll to position [0, 0]
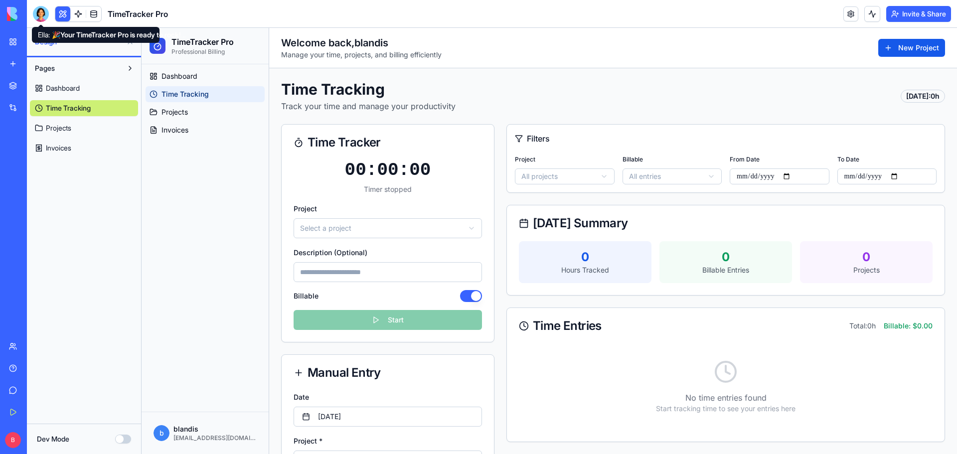
click at [42, 16] on div at bounding box center [41, 14] width 16 height 16
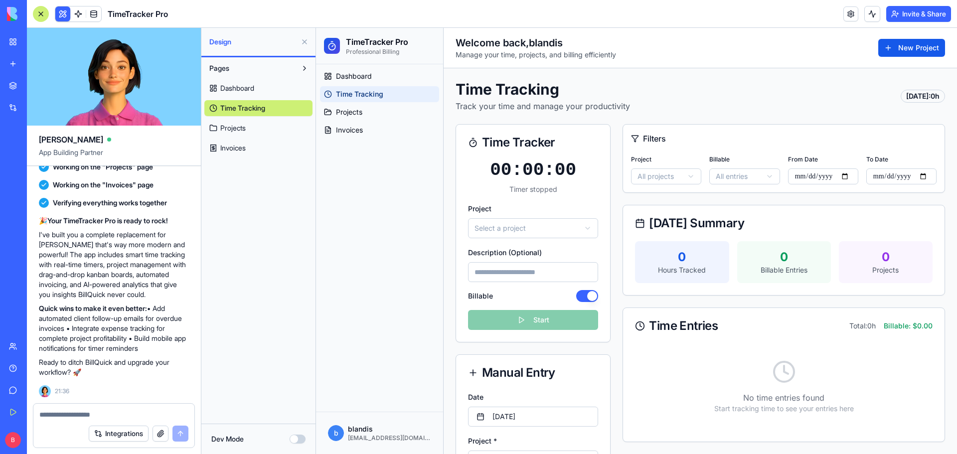
click at [111, 413] on textarea at bounding box center [113, 415] width 149 height 10
type textarea "**********"
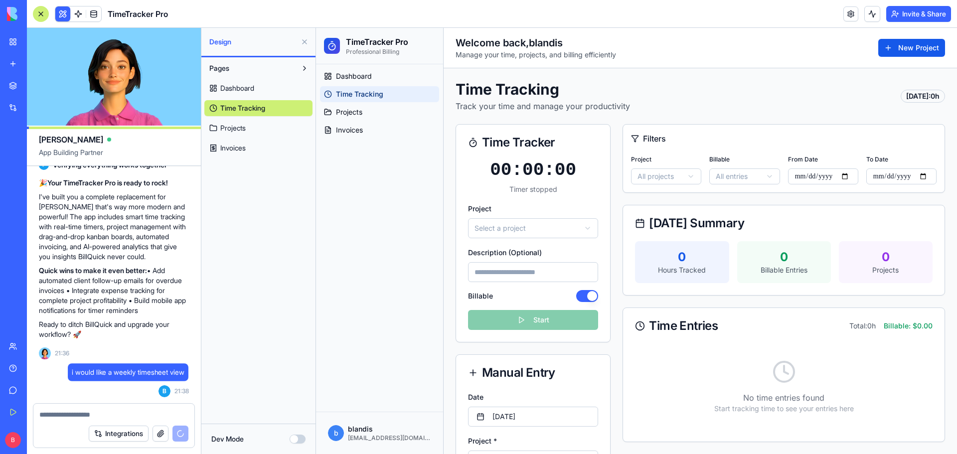
scroll to position [862, 0]
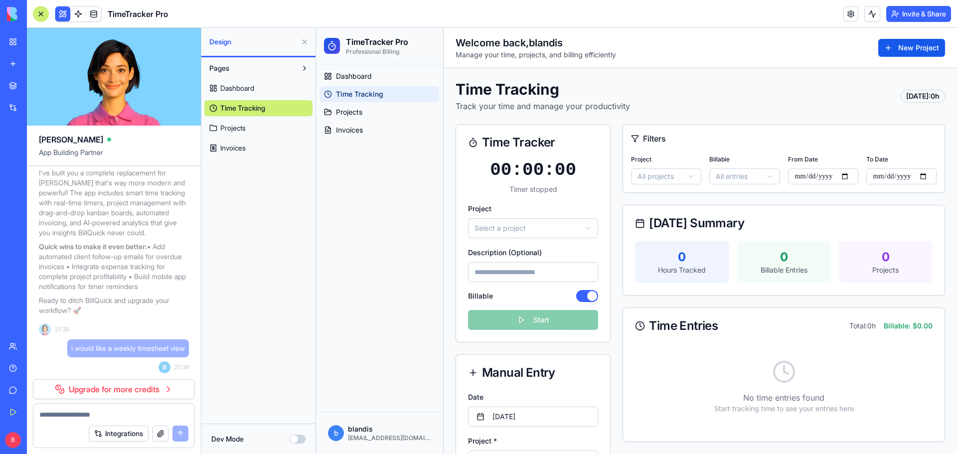
click at [139, 393] on link "Upgrade for more credits" at bounding box center [114, 389] width 162 height 20
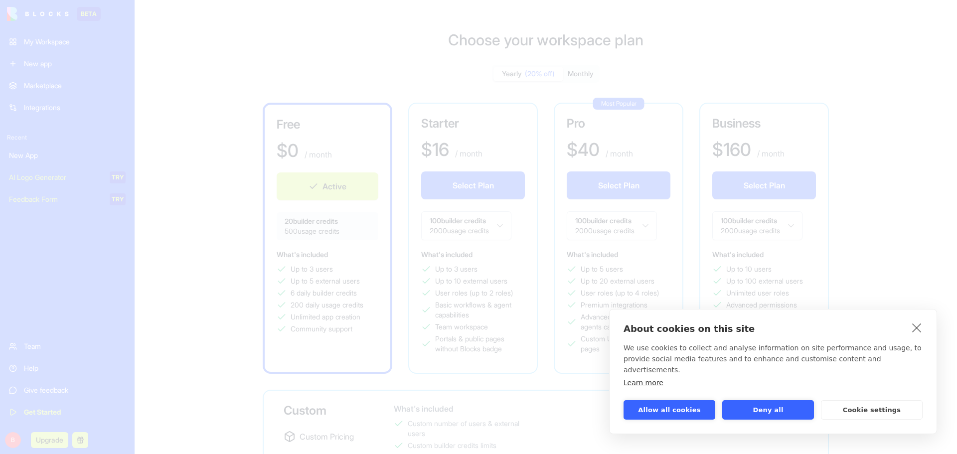
click at [677, 410] on button "Allow all cookies" at bounding box center [670, 409] width 92 height 19
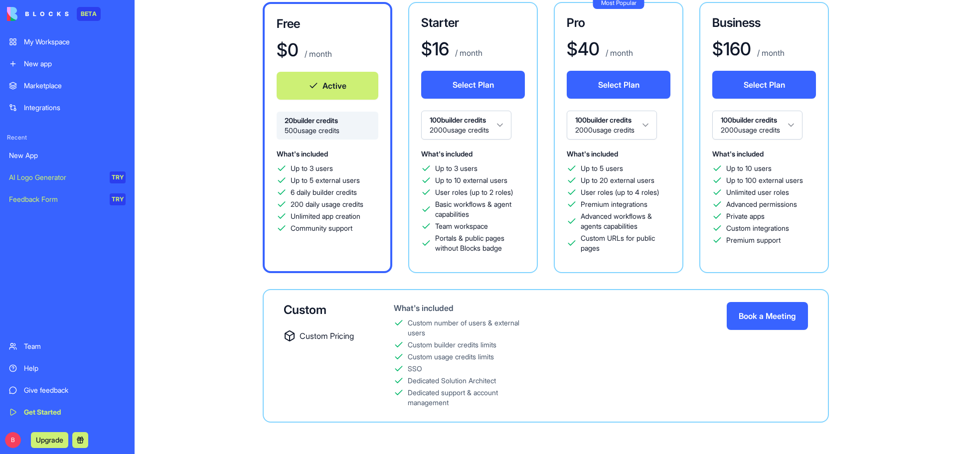
scroll to position [101, 0]
click at [509, 121] on html "BETA My Workspace New app Marketplace Integrations Recent New App AI Logo Gener…" at bounding box center [478, 227] width 957 height 454
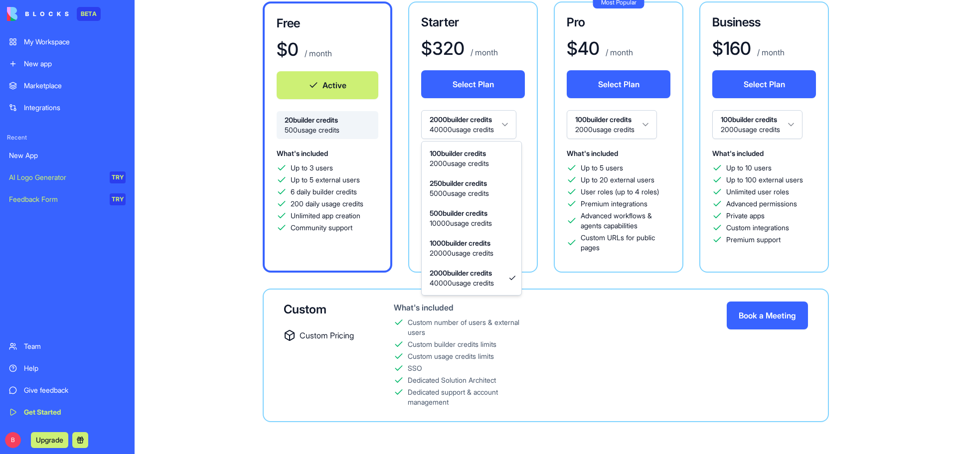
click at [506, 127] on html "BETA My Workspace New app Marketplace Integrations Recent New App AI Logo Gener…" at bounding box center [478, 227] width 957 height 454
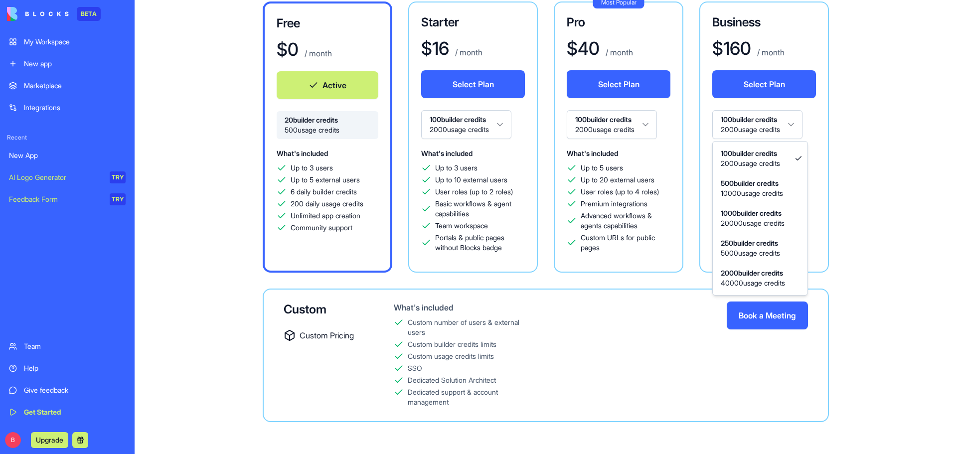
click at [793, 129] on html "BETA My Workspace New app Marketplace Integrations Recent New App AI Logo Gener…" at bounding box center [478, 227] width 957 height 454
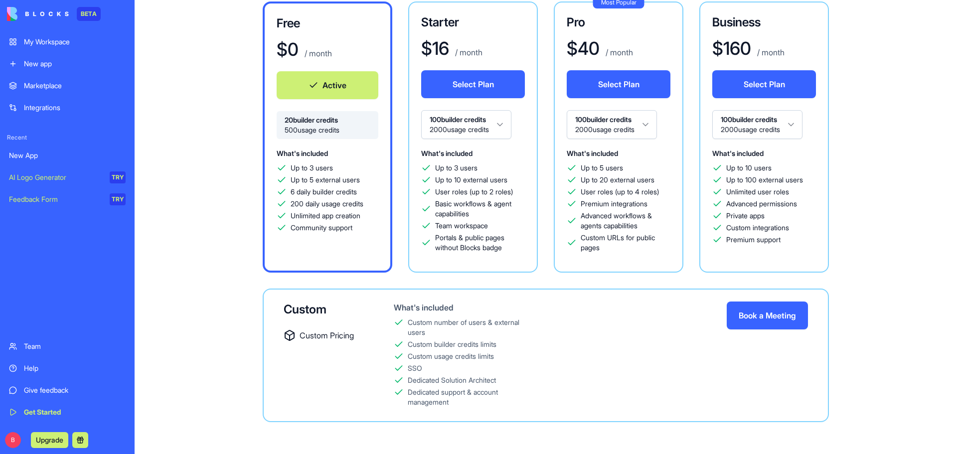
click at [799, 124] on html "BETA My Workspace New app Marketplace Integrations Recent New App AI Logo Gener…" at bounding box center [478, 227] width 957 height 454
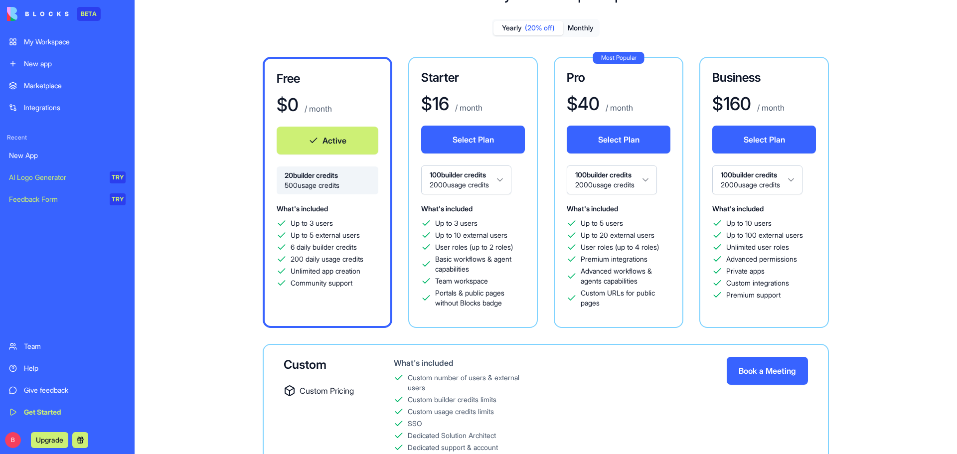
scroll to position [0, 0]
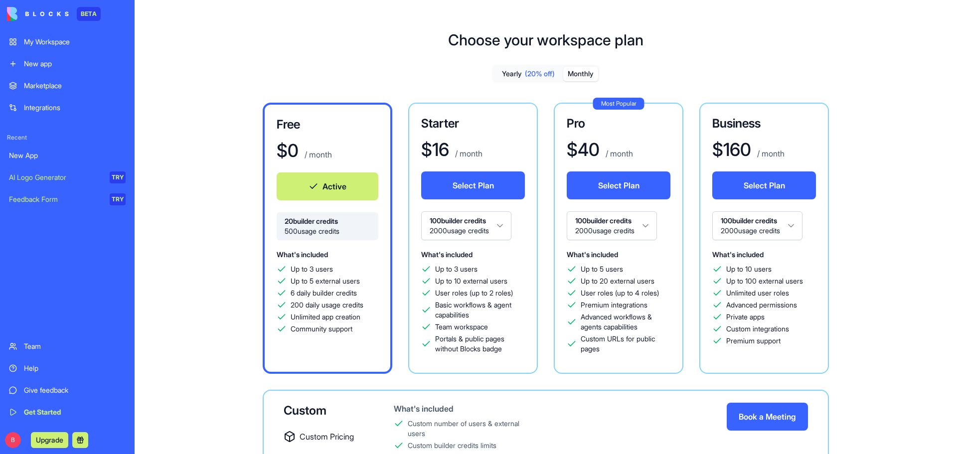
click at [590, 77] on button "Monthly" at bounding box center [580, 74] width 35 height 14
click at [533, 79] on button "Yearly (20% off)" at bounding box center [529, 74] width 70 height 14
click at [203, 261] on div "Free $ 0 / month Active 20 builder credits 500 usage credits What's included Up…" at bounding box center [546, 313] width 718 height 421
click at [49, 42] on div "My Workspace" at bounding box center [75, 42] width 102 height 10
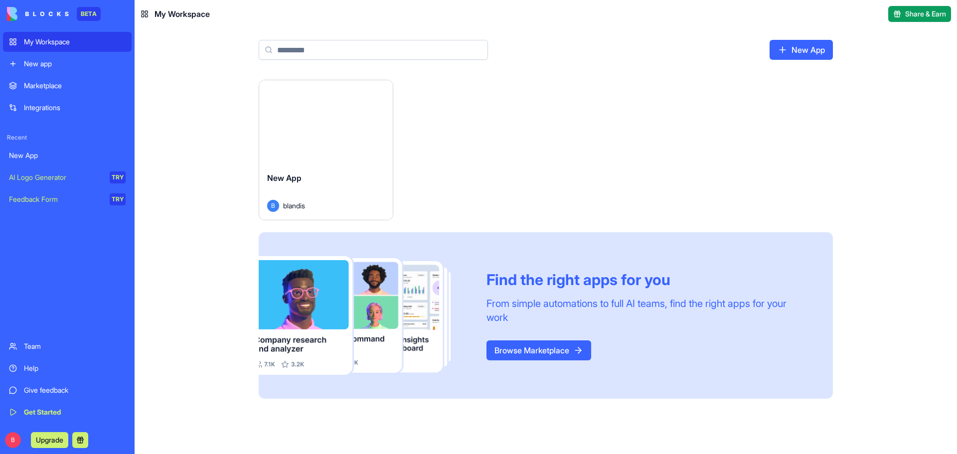
click at [338, 149] on div "Launch" at bounding box center [326, 122] width 134 height 84
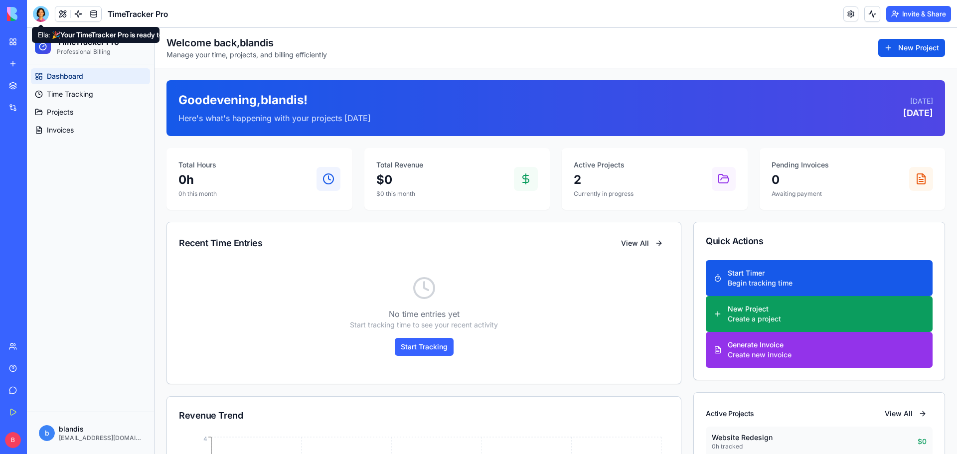
click at [35, 12] on div at bounding box center [41, 14] width 16 height 16
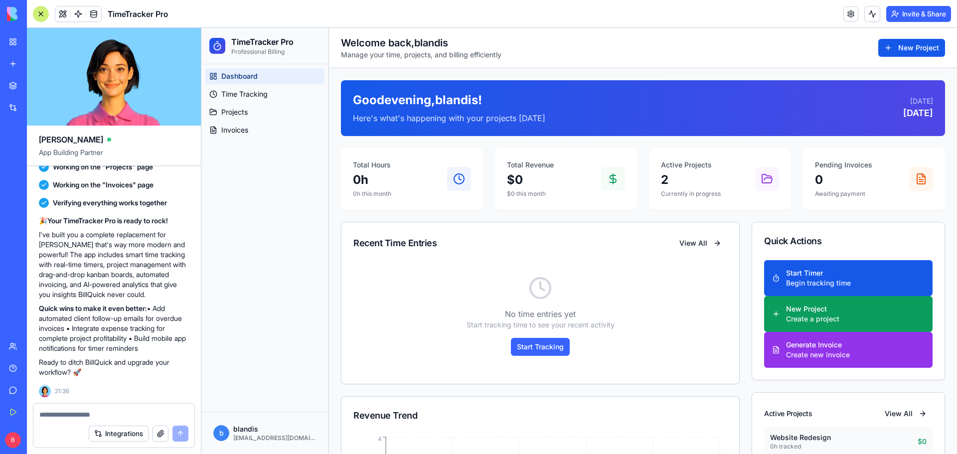
click at [94, 411] on textarea at bounding box center [113, 415] width 149 height 10
click at [250, 96] on span "Time Tracking" at bounding box center [244, 94] width 46 height 10
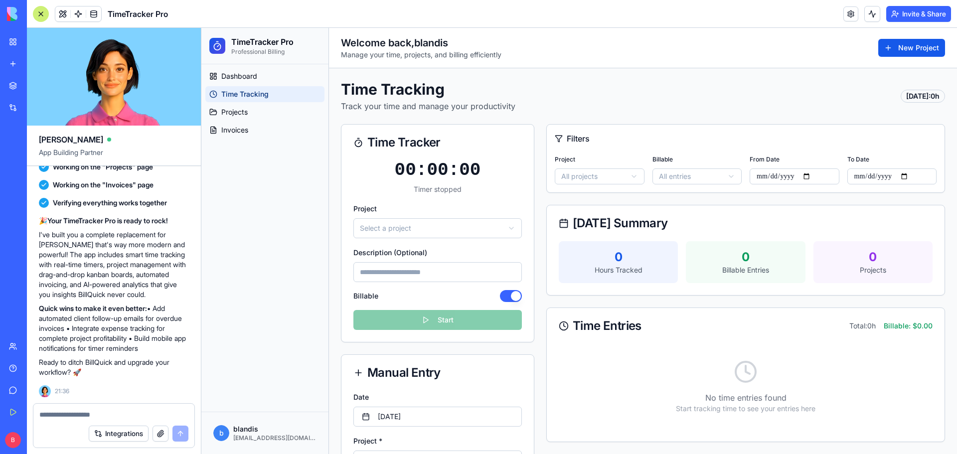
click at [108, 420] on div "Integrations" at bounding box center [113, 434] width 161 height 28
click at [111, 416] on textarea at bounding box center [113, 415] width 149 height 10
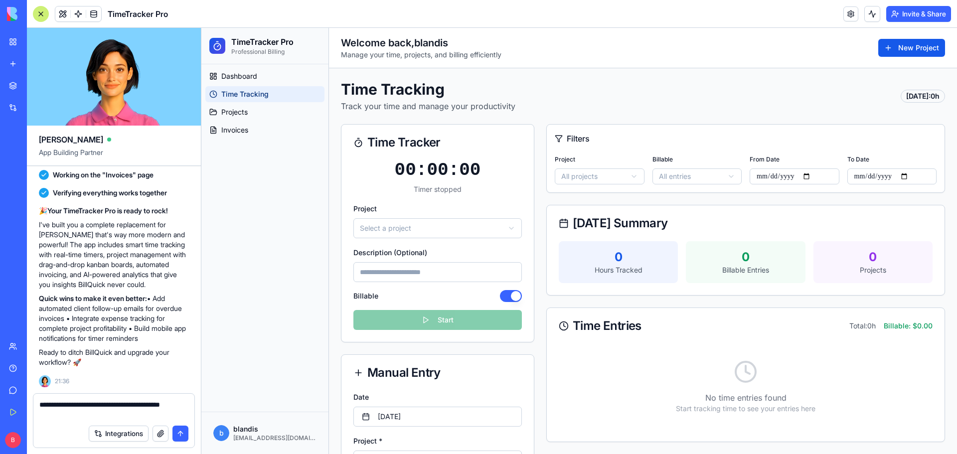
type textarea "**********"
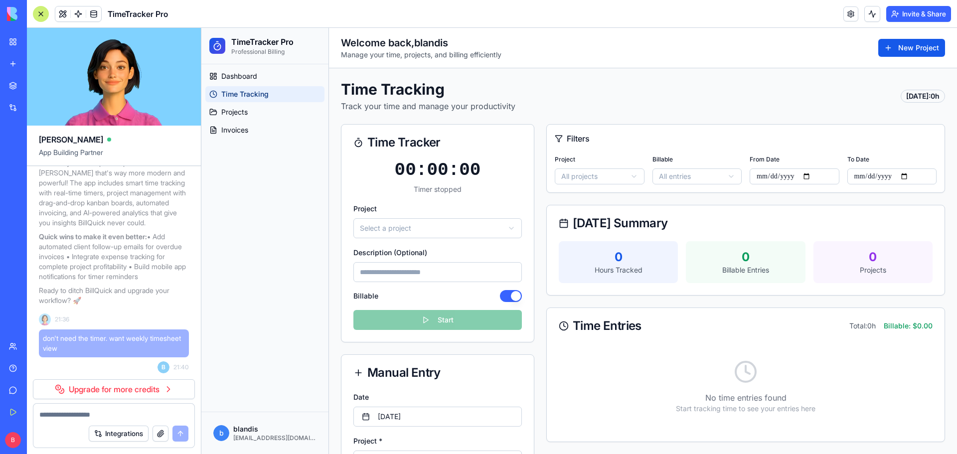
scroll to position [882, 0]
click at [141, 391] on link "Upgrade for more credits" at bounding box center [114, 389] width 162 height 20
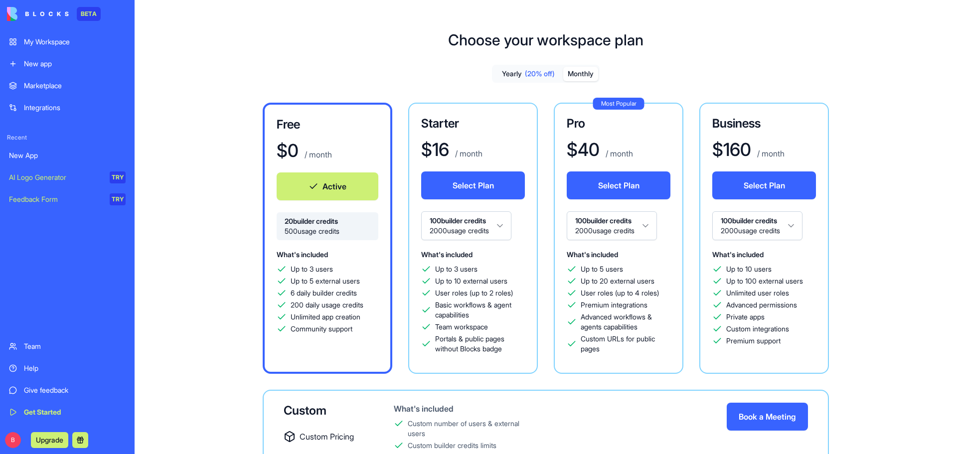
click at [579, 76] on button "Monthly" at bounding box center [580, 74] width 35 height 14
click at [454, 185] on button "Select Plan" at bounding box center [473, 186] width 104 height 28
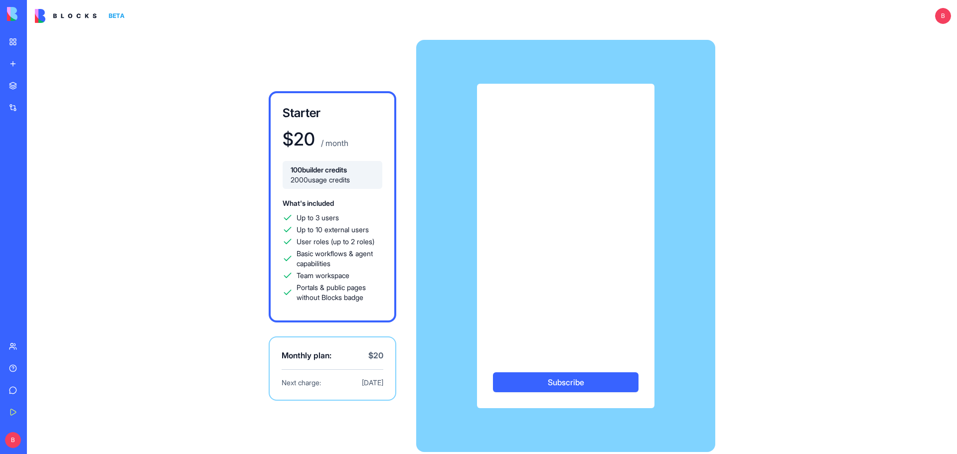
click at [564, 384] on button "Subscribe" at bounding box center [566, 382] width 146 height 20
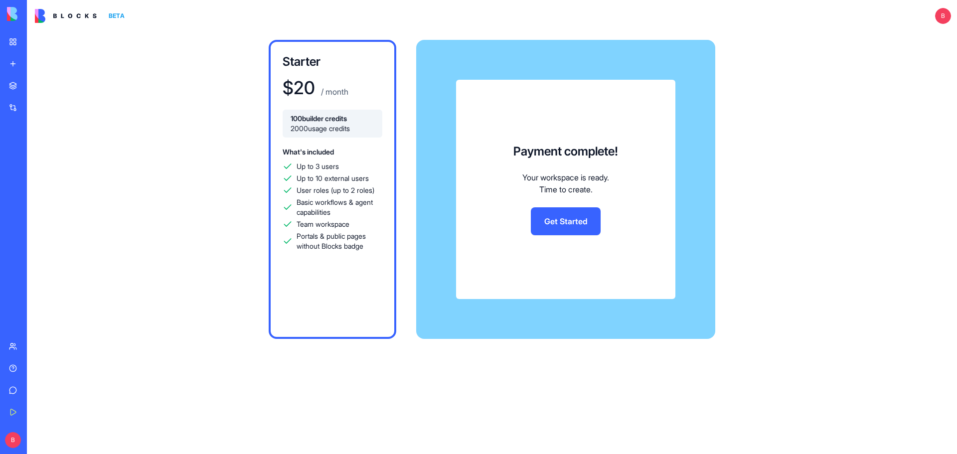
click at [570, 220] on link "Get Started" at bounding box center [566, 221] width 70 height 28
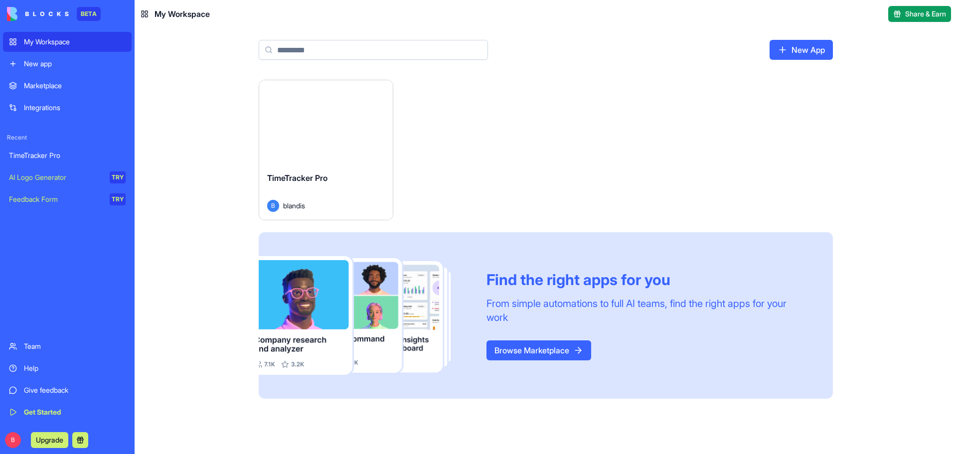
click at [327, 155] on div "Launch" at bounding box center [326, 122] width 134 height 84
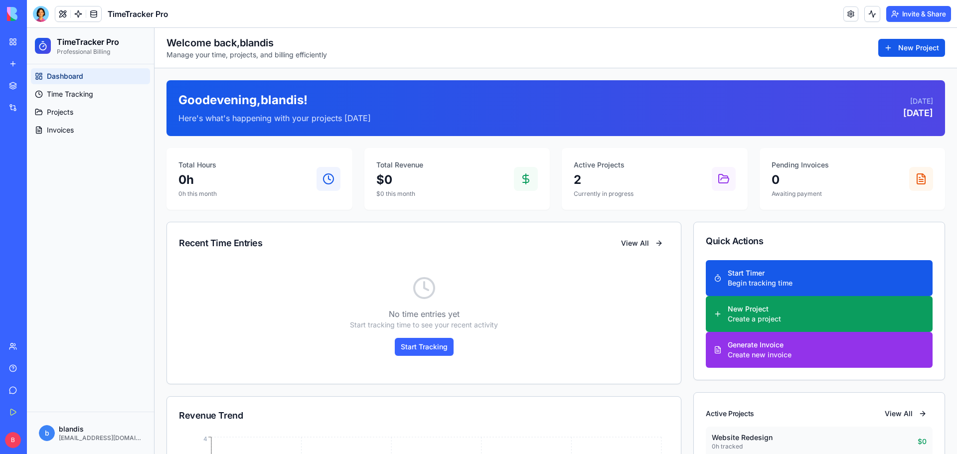
click at [47, 93] on span "Time Tracking" at bounding box center [70, 94] width 46 height 10
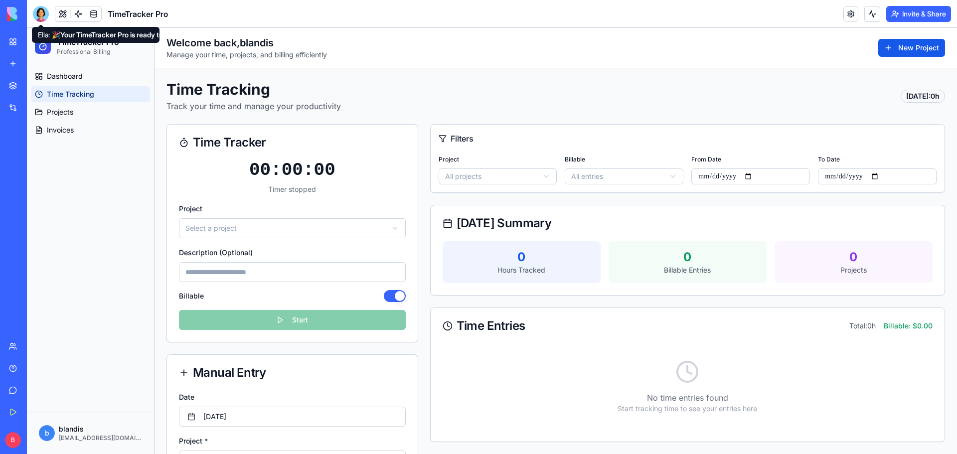
click at [37, 10] on div at bounding box center [41, 14] width 16 height 16
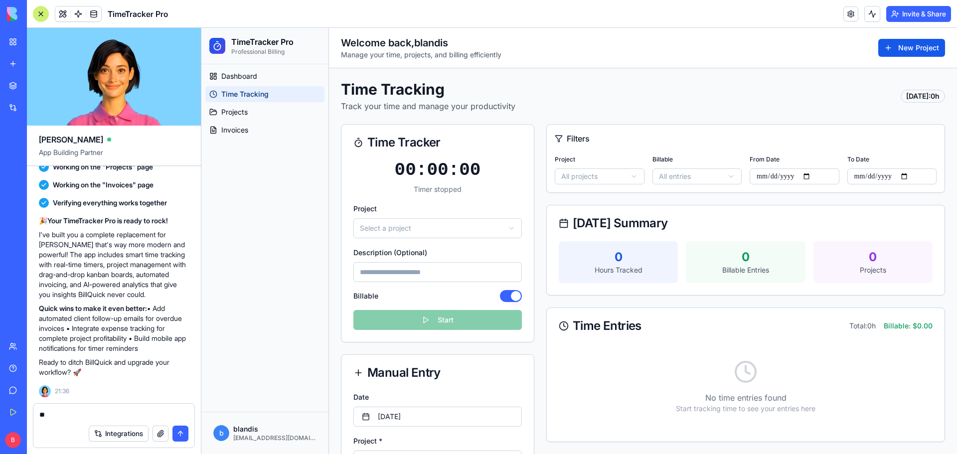
type textarea "*"
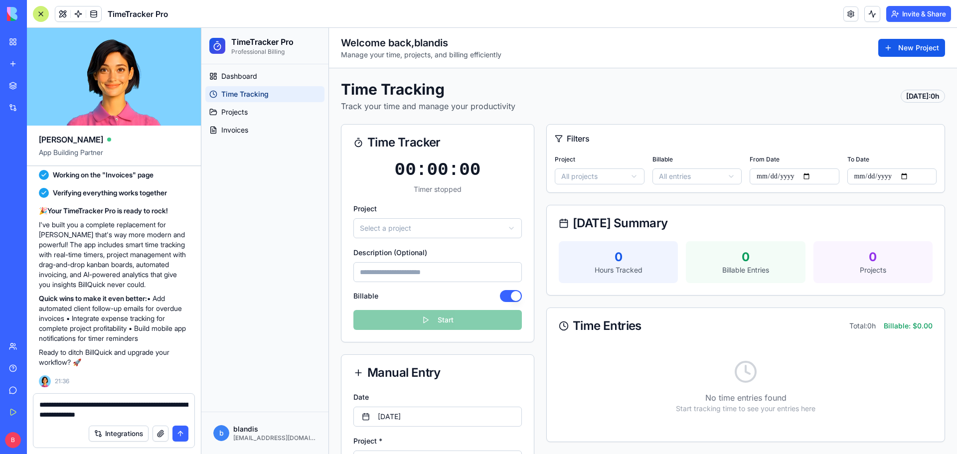
type textarea "**********"
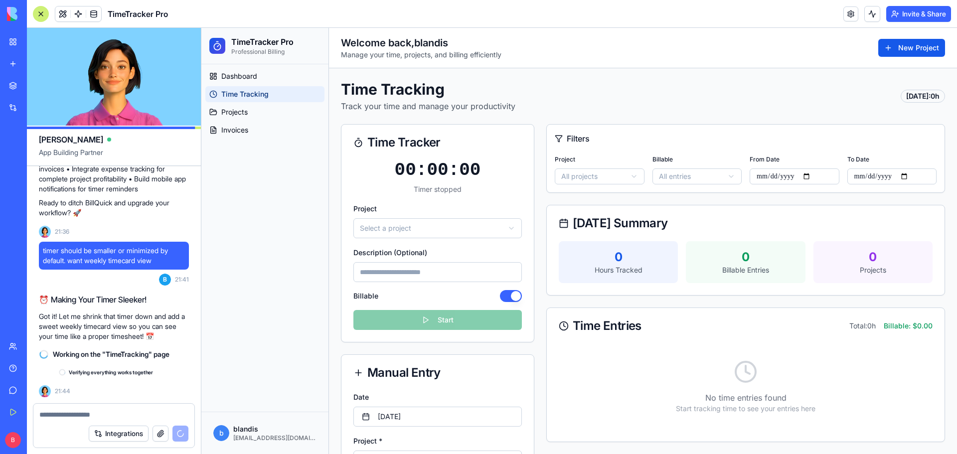
scroll to position [983, 0]
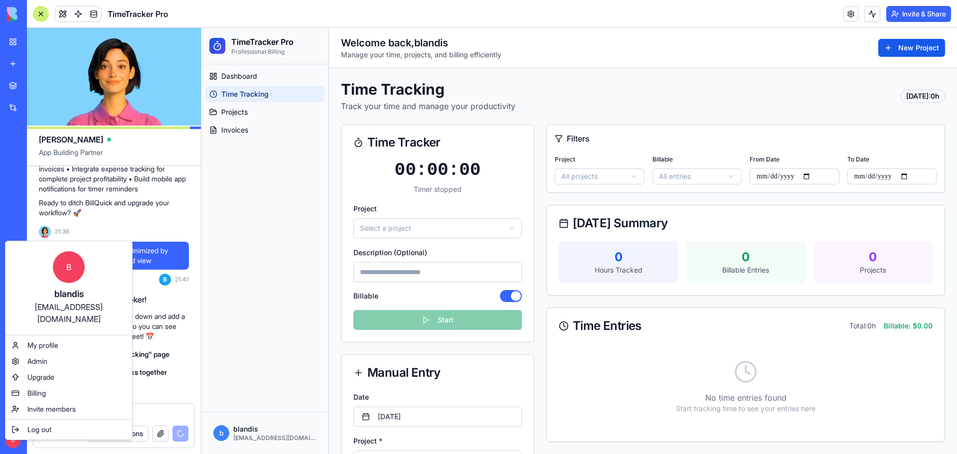
click at [461, 16] on html "BETA My Workspace New app Marketplace Integrations Recent TimeTracker Pro AI Lo…" at bounding box center [478, 227] width 957 height 454
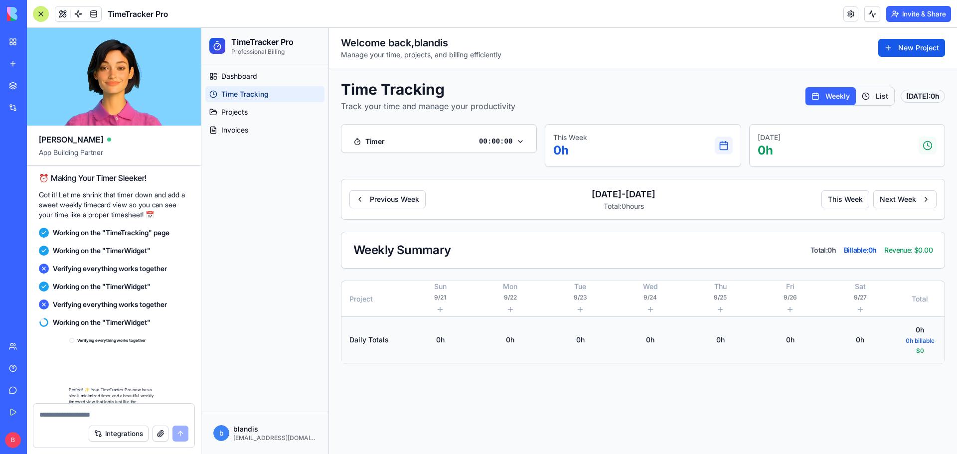
scroll to position [1258, 0]
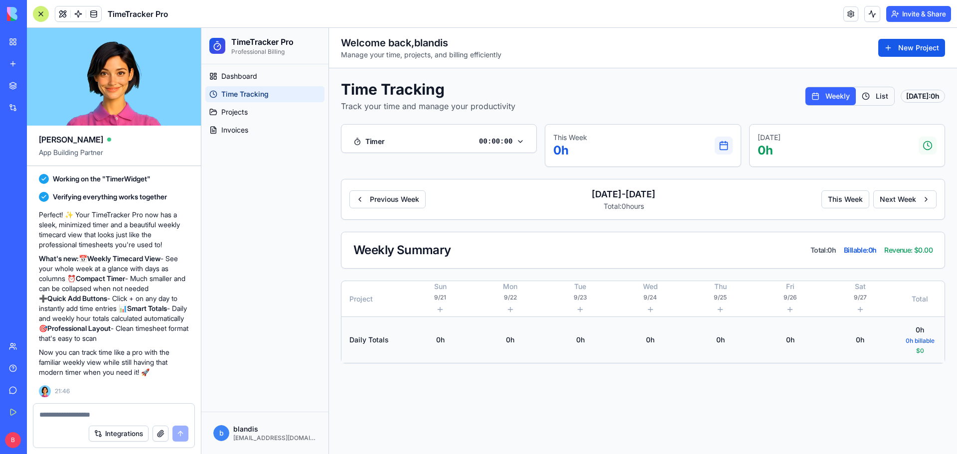
click at [441, 310] on button at bounding box center [440, 310] width 12 height 12
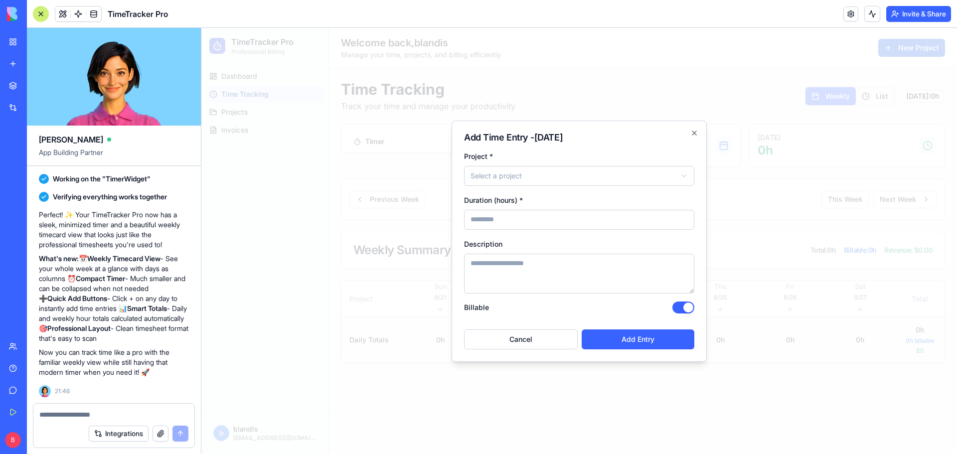
click at [543, 342] on button "Cancel" at bounding box center [521, 340] width 114 height 20
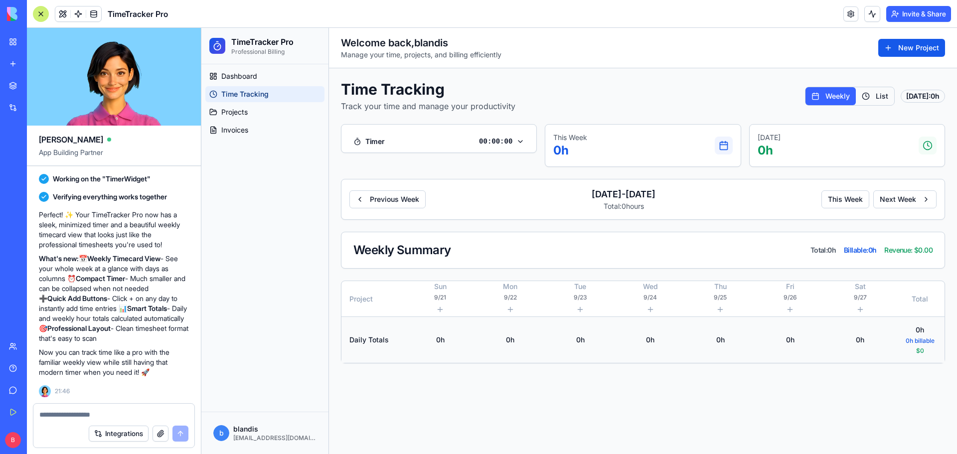
click at [367, 300] on th "Project" at bounding box center [374, 299] width 64 height 36
click at [441, 310] on button at bounding box center [440, 310] width 12 height 12
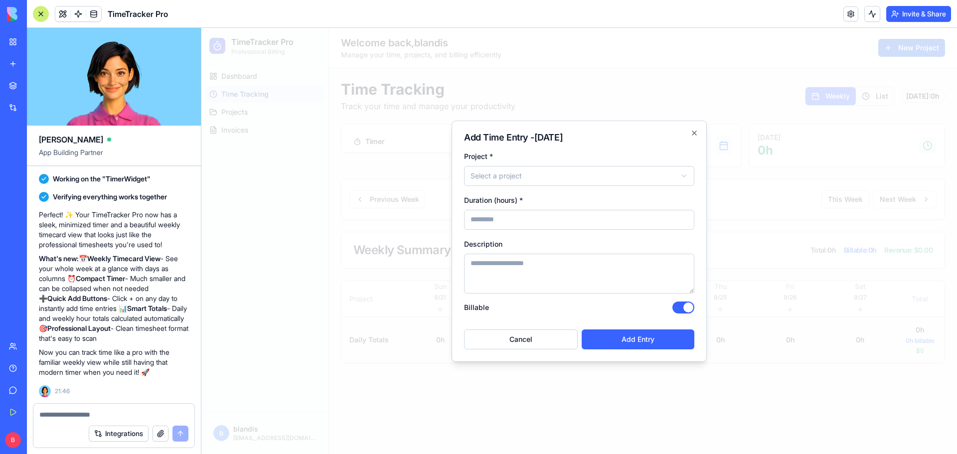
click at [556, 179] on body "TimeTracker Pro Professional Billing Dashboard Time Tracking Projects Invoices …" at bounding box center [579, 241] width 756 height 426
click at [526, 230] on div "Project * Website Redesign Duration (hours) * Description Billable Cancel Add E…" at bounding box center [579, 249] width 230 height 199
click at [526, 224] on input "number" at bounding box center [579, 220] width 230 height 20
type input "*"
click at [509, 271] on textarea at bounding box center [579, 274] width 230 height 40
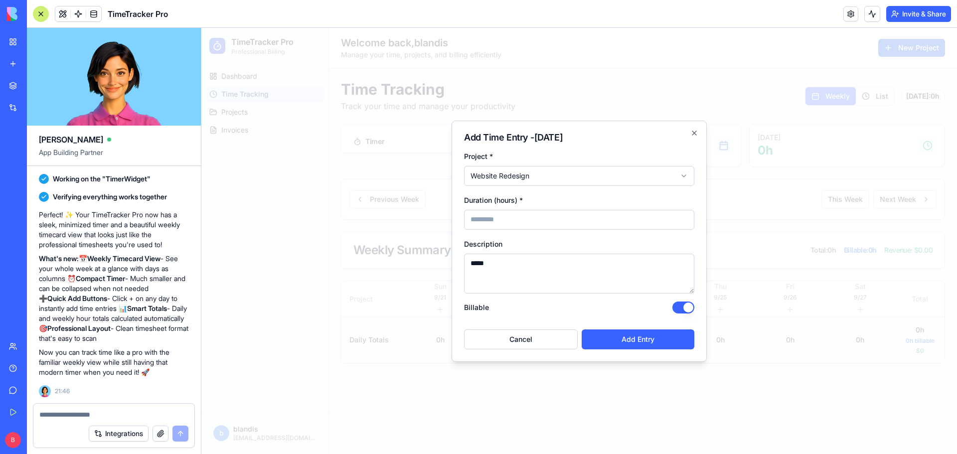
type textarea "****"
click at [640, 348] on button "Add Entry" at bounding box center [638, 340] width 113 height 20
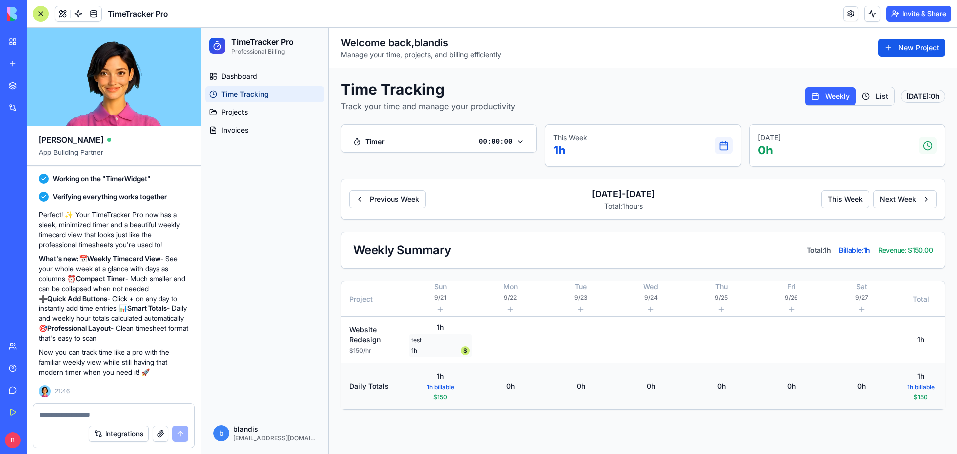
click at [512, 341] on td at bounding box center [511, 340] width 70 height 46
click at [900, 200] on button "Next Week" at bounding box center [905, 199] width 63 height 18
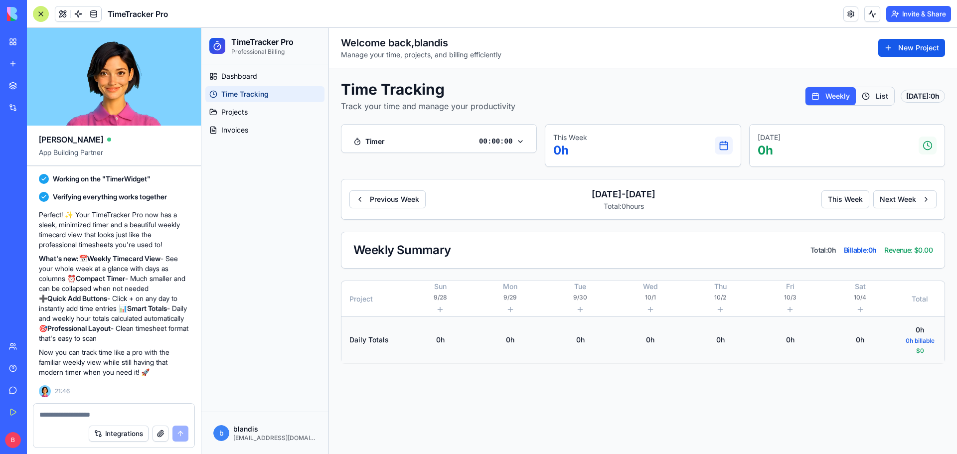
click at [851, 204] on button "This Week" at bounding box center [846, 199] width 48 height 18
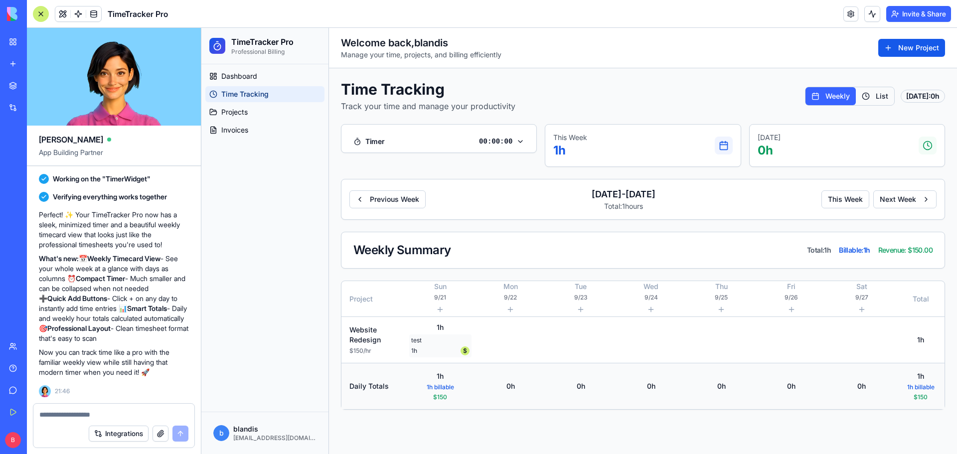
click at [846, 203] on button "This Week" at bounding box center [846, 199] width 48 height 18
click at [383, 199] on button "Previous Week" at bounding box center [388, 199] width 76 height 18
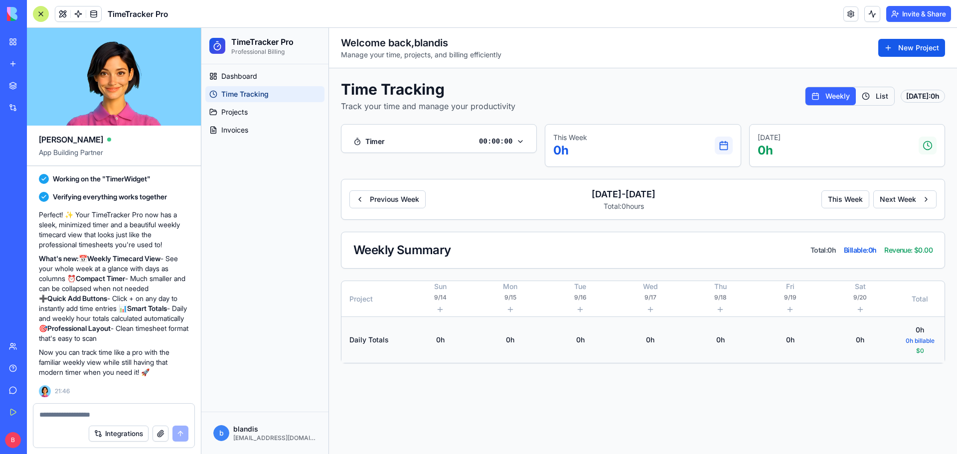
click at [900, 201] on button "Next Week" at bounding box center [905, 199] width 63 height 18
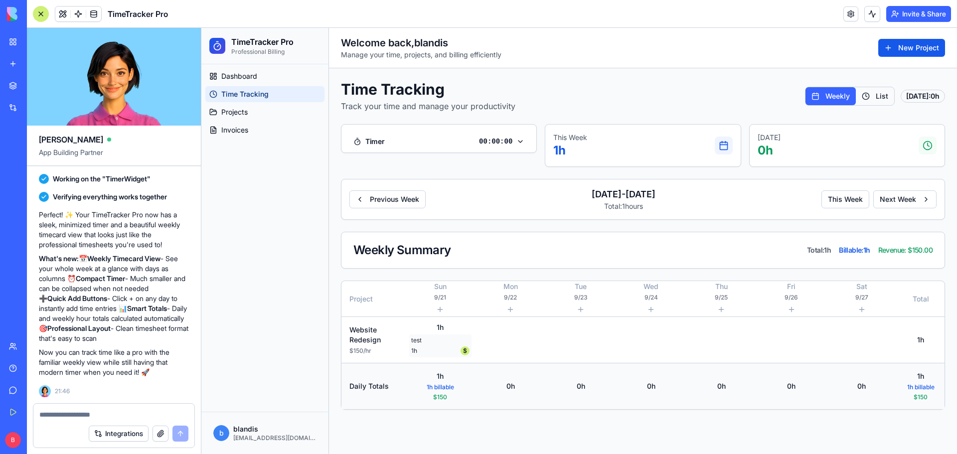
click at [853, 201] on button "This Week" at bounding box center [846, 199] width 48 height 18
click at [105, 412] on textarea at bounding box center [113, 415] width 149 height 10
click at [244, 76] on span "Dashboard" at bounding box center [239, 76] width 36 height 10
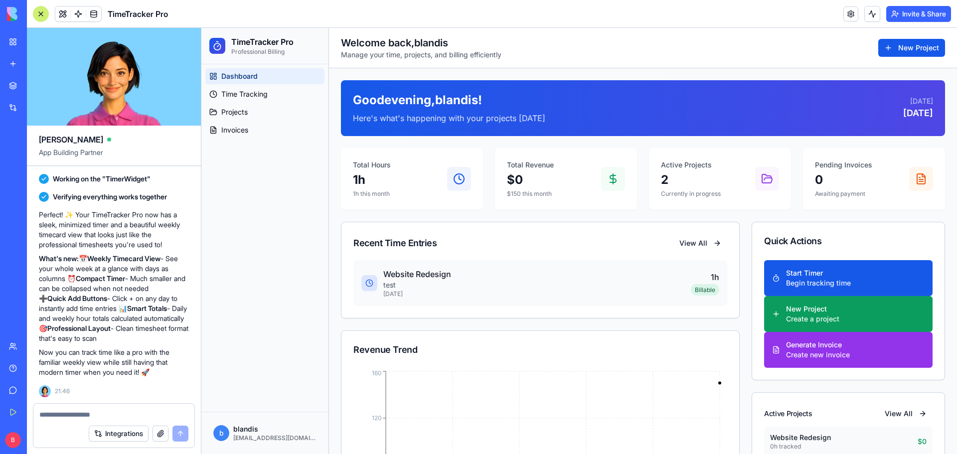
click at [232, 96] on span "Time Tracking" at bounding box center [244, 94] width 46 height 10
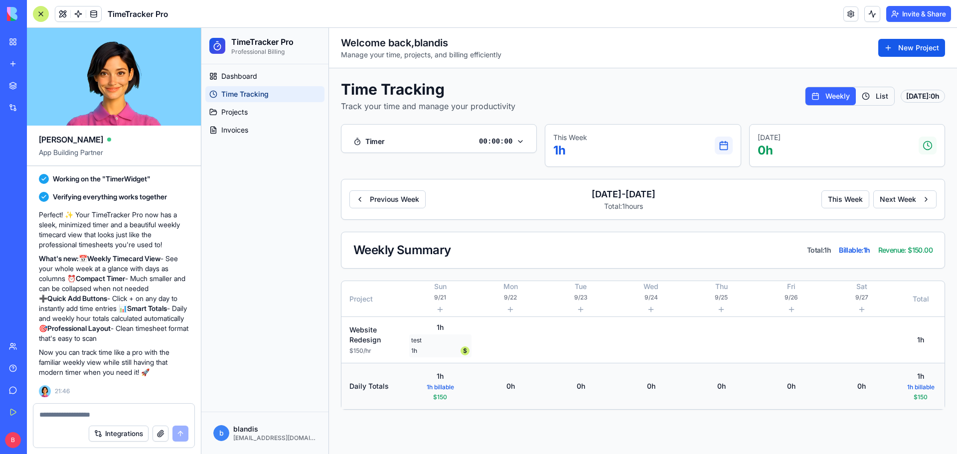
click at [230, 119] on link "Projects" at bounding box center [264, 112] width 119 height 16
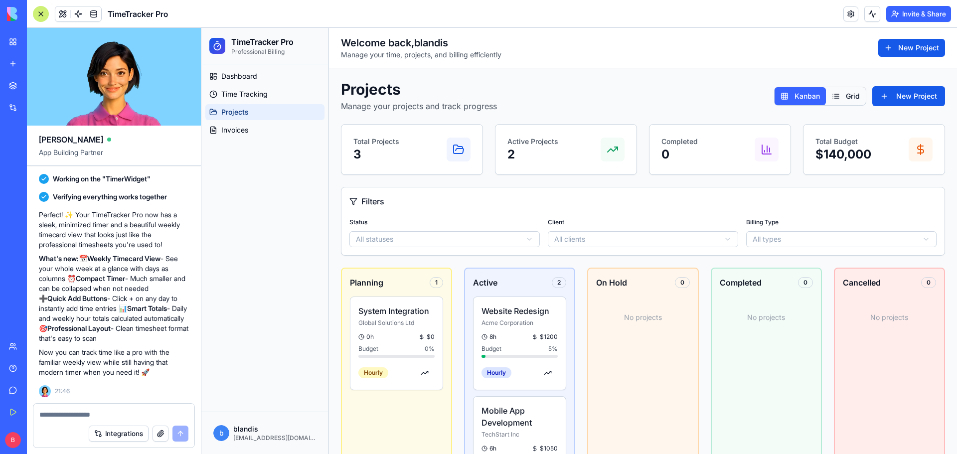
click at [228, 130] on span "Invoices" at bounding box center [234, 130] width 27 height 10
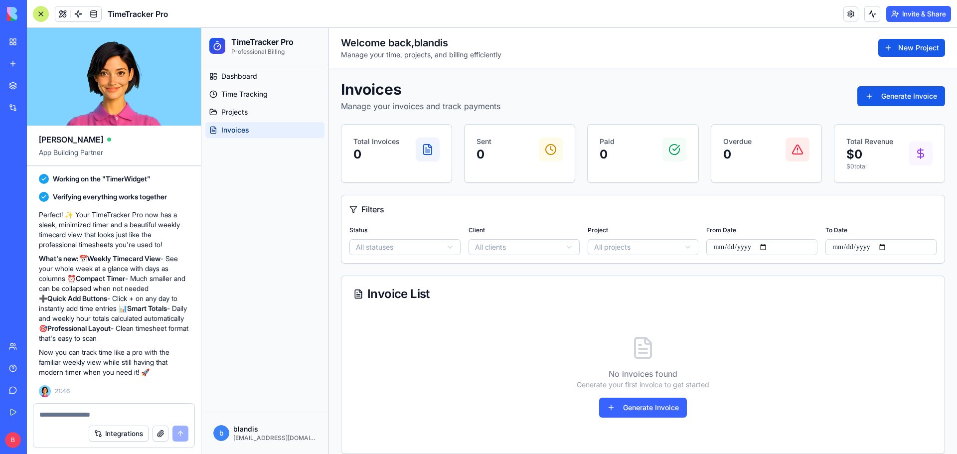
click at [86, 416] on textarea at bounding box center [113, 415] width 149 height 10
type textarea "**********"
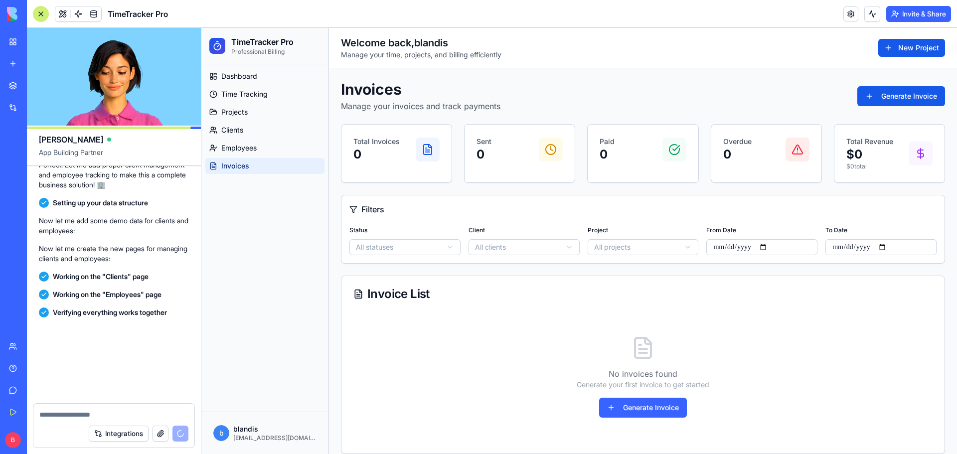
scroll to position [1972, 0]
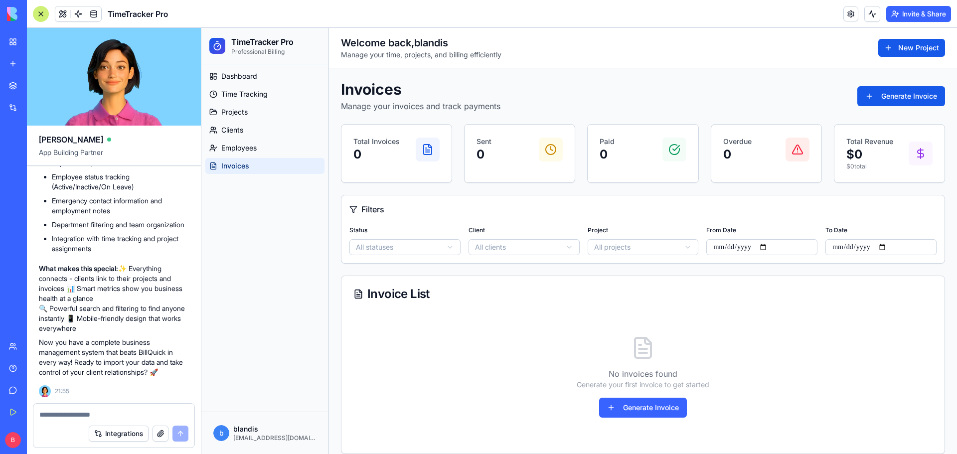
click at [232, 147] on span "Employees" at bounding box center [238, 148] width 35 height 10
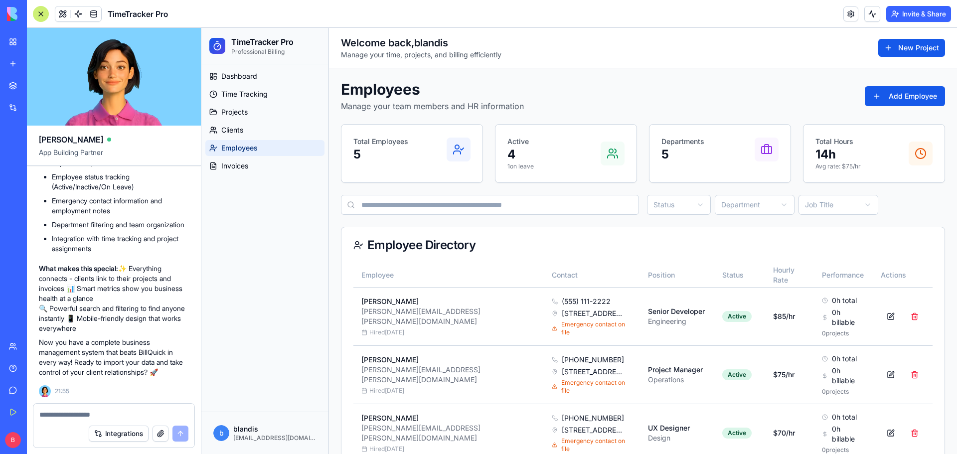
scroll to position [1972, 0]
